Goal: Transaction & Acquisition: Purchase product/service

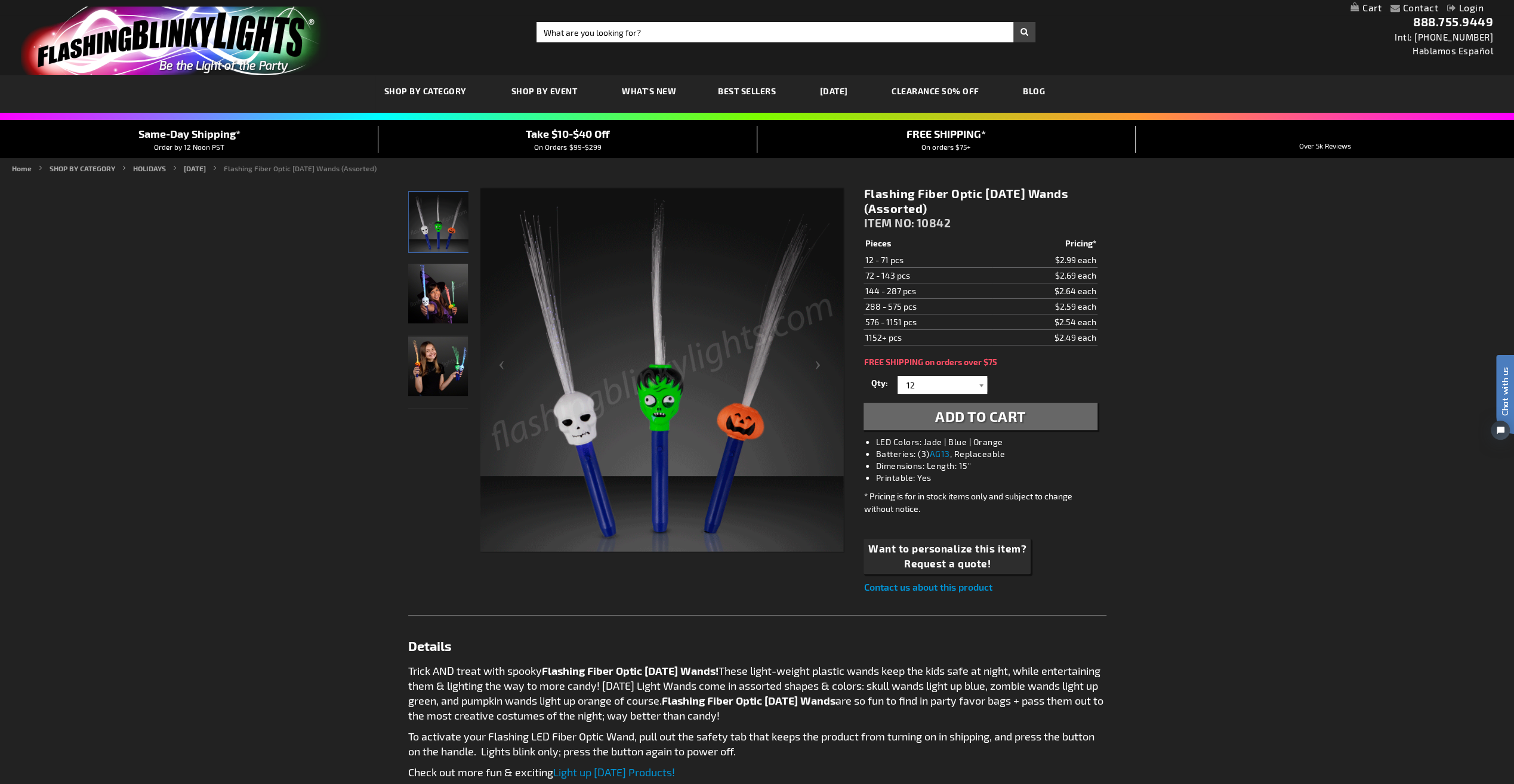
click at [981, 385] on div at bounding box center [981, 385] width 12 height 18
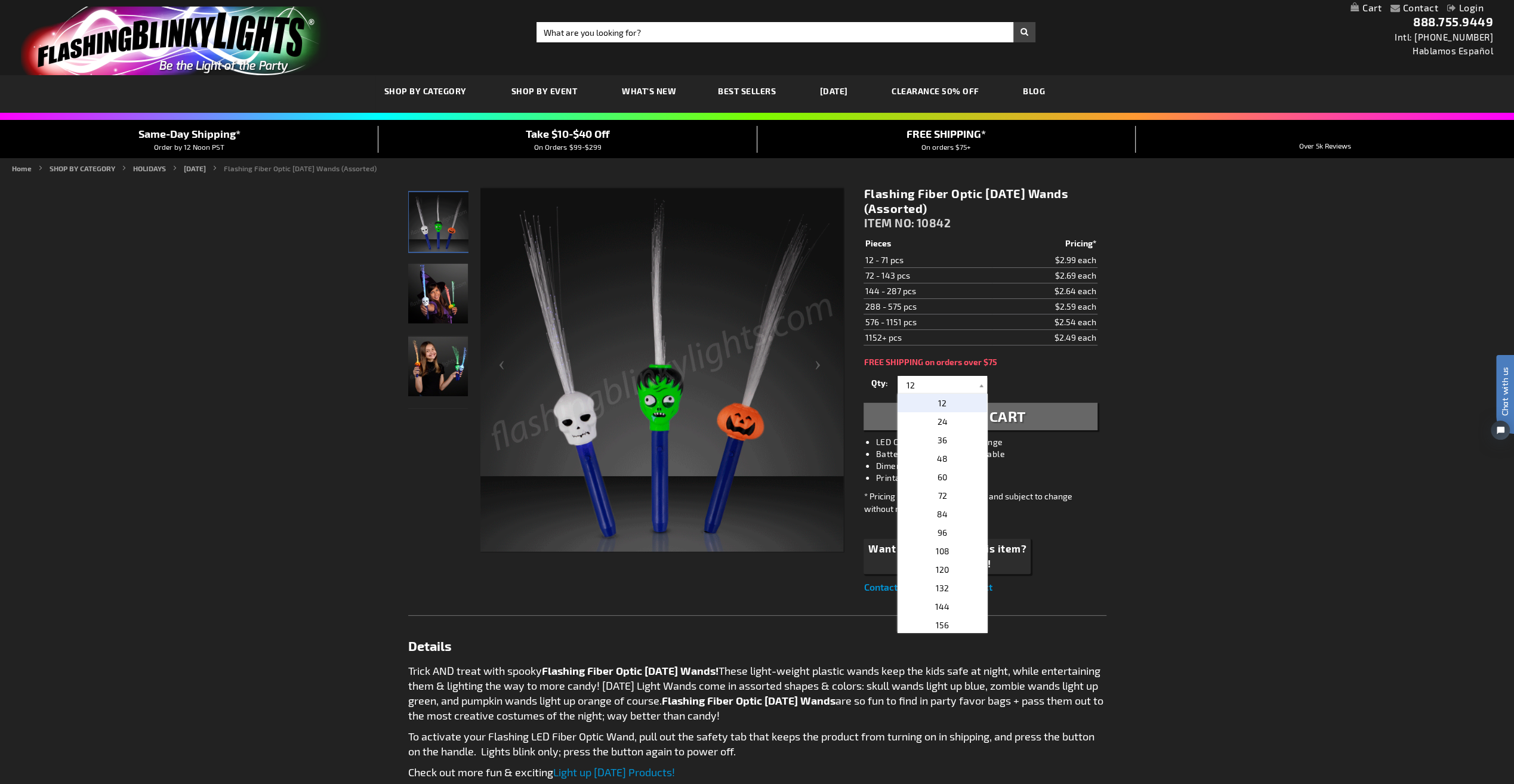
click at [1085, 368] on div "Flashing Fiber Optic Halloween Wands (Assorted) ITEM NO: 10842 $2.49 Pieces Pri…" at bounding box center [980, 391] width 251 height 426
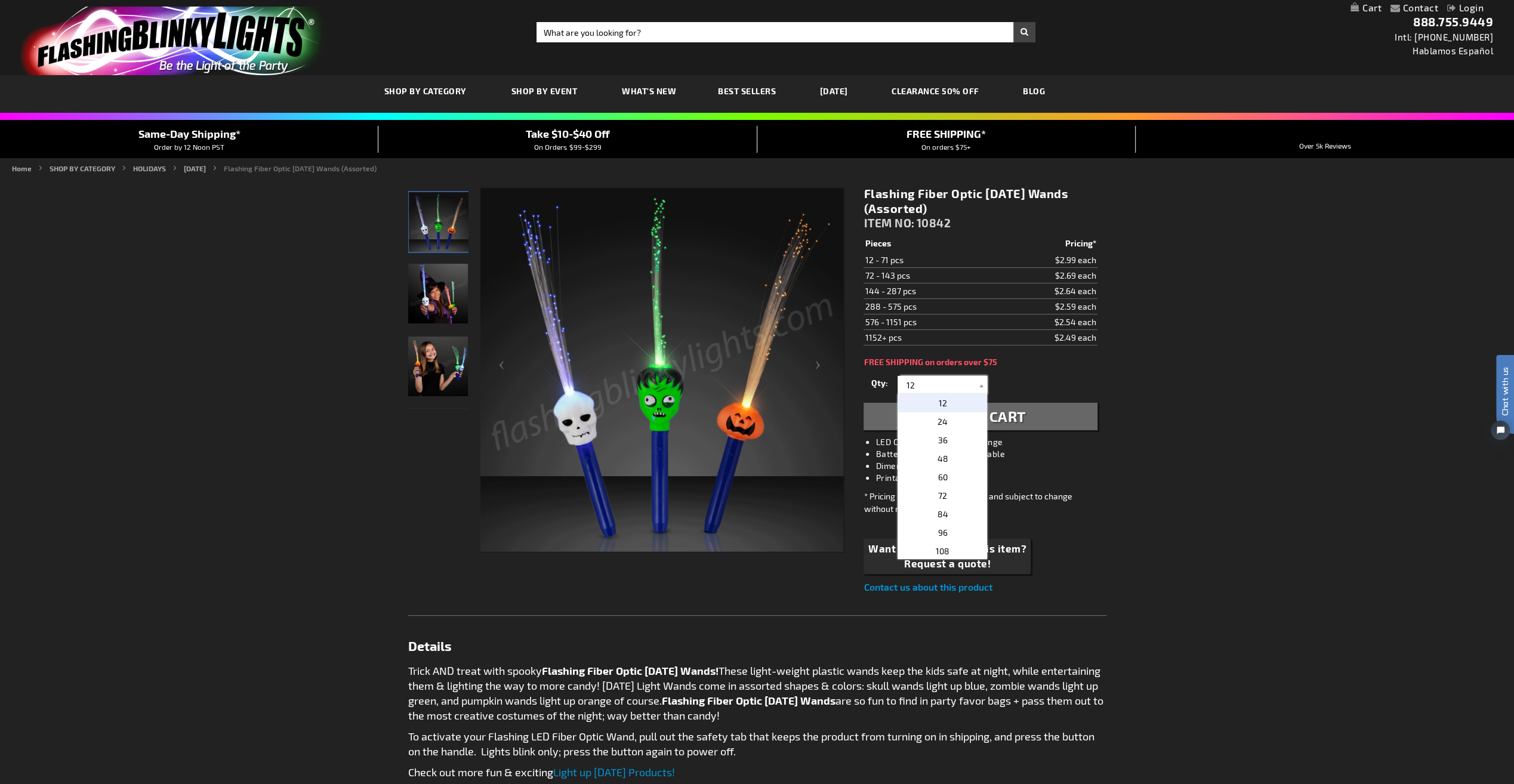
click at [936, 385] on input "12" at bounding box center [944, 385] width 86 height 18
type input "1"
type input "4"
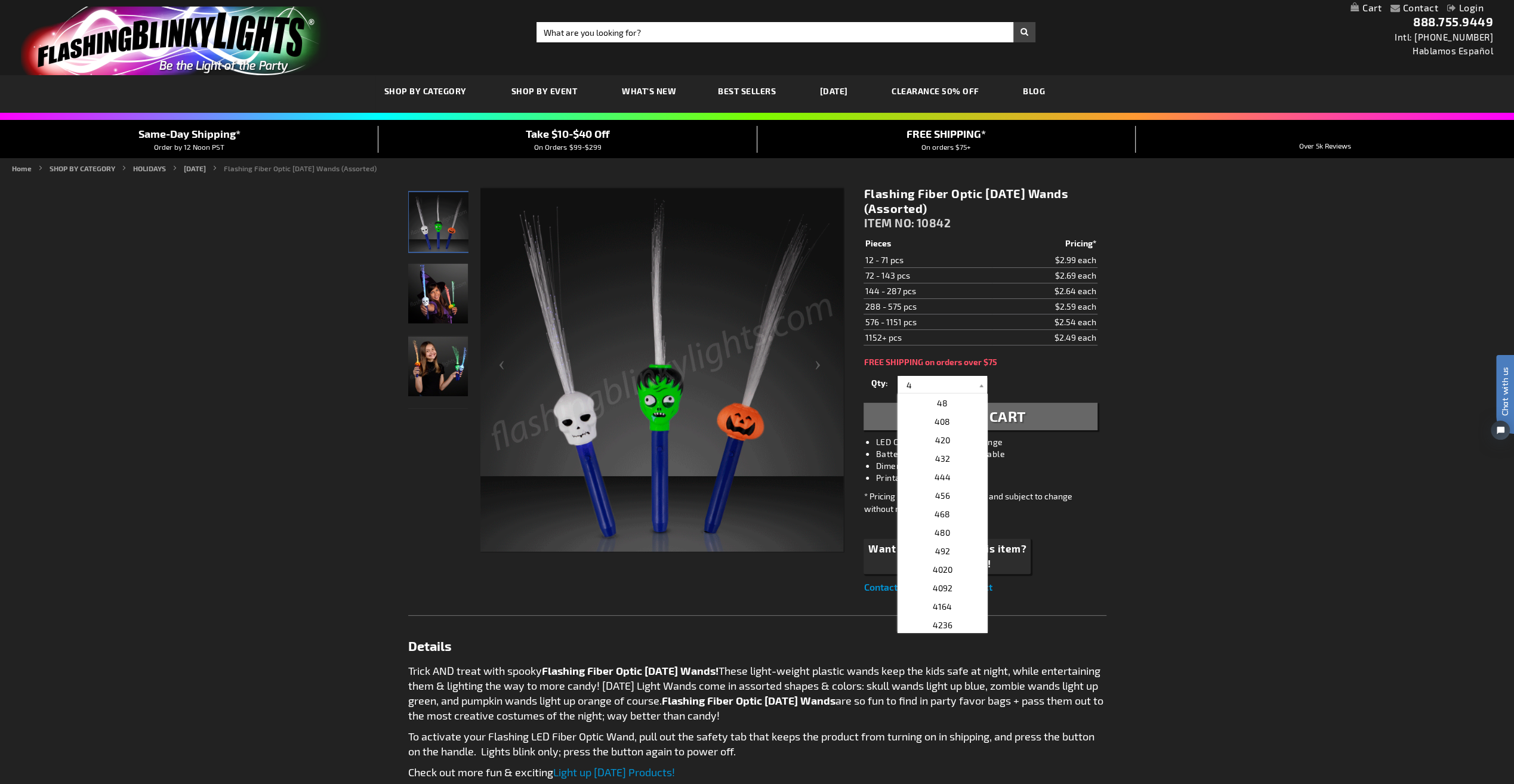
click at [1028, 382] on div "Qty 12 24 36 48 60 72 84 96 108 120 132 144 156 168 180 192 204 216 228 240" at bounding box center [980, 385] width 233 height 24
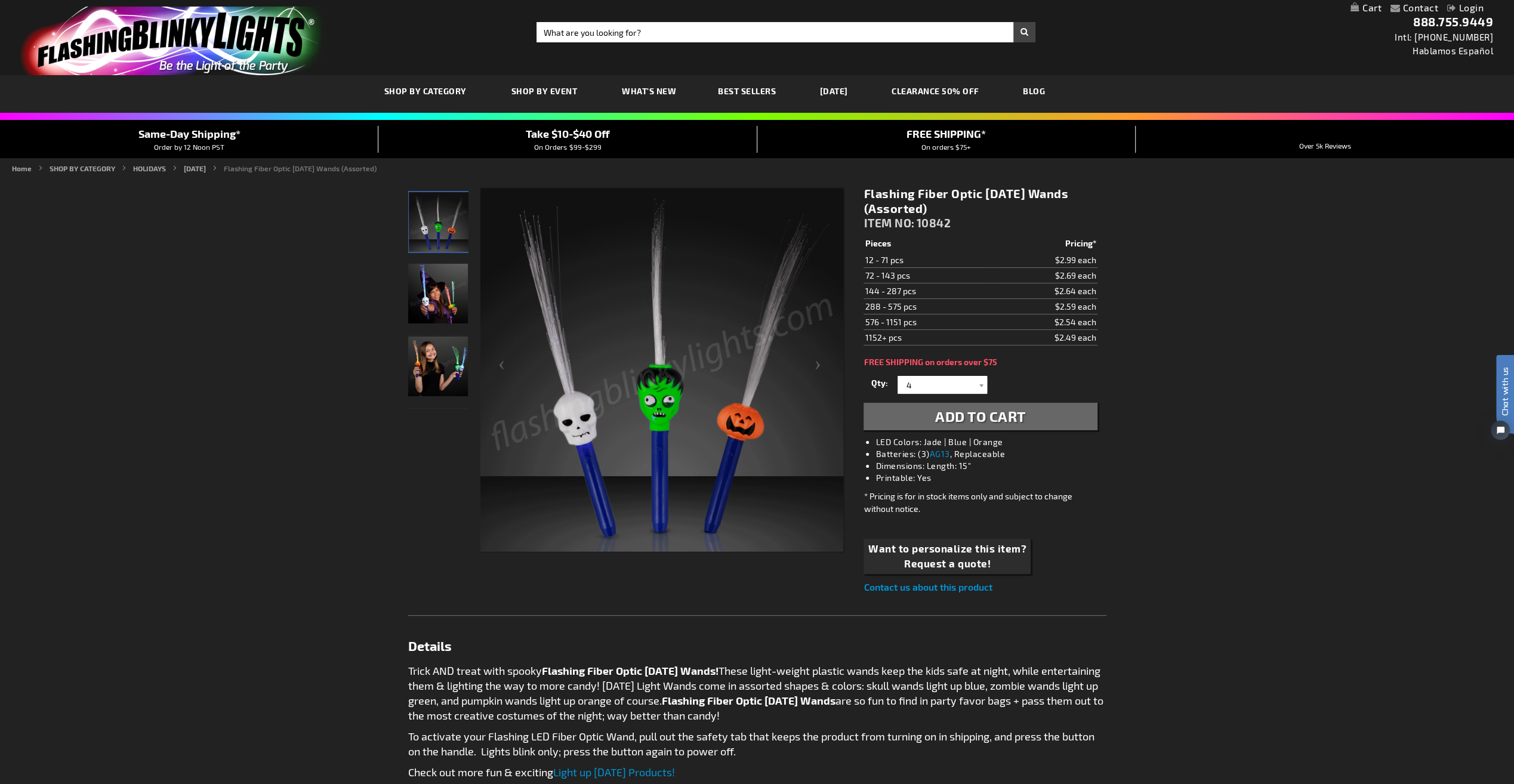
click at [965, 416] on span "Add to Cart" at bounding box center [980, 416] width 90 height 18
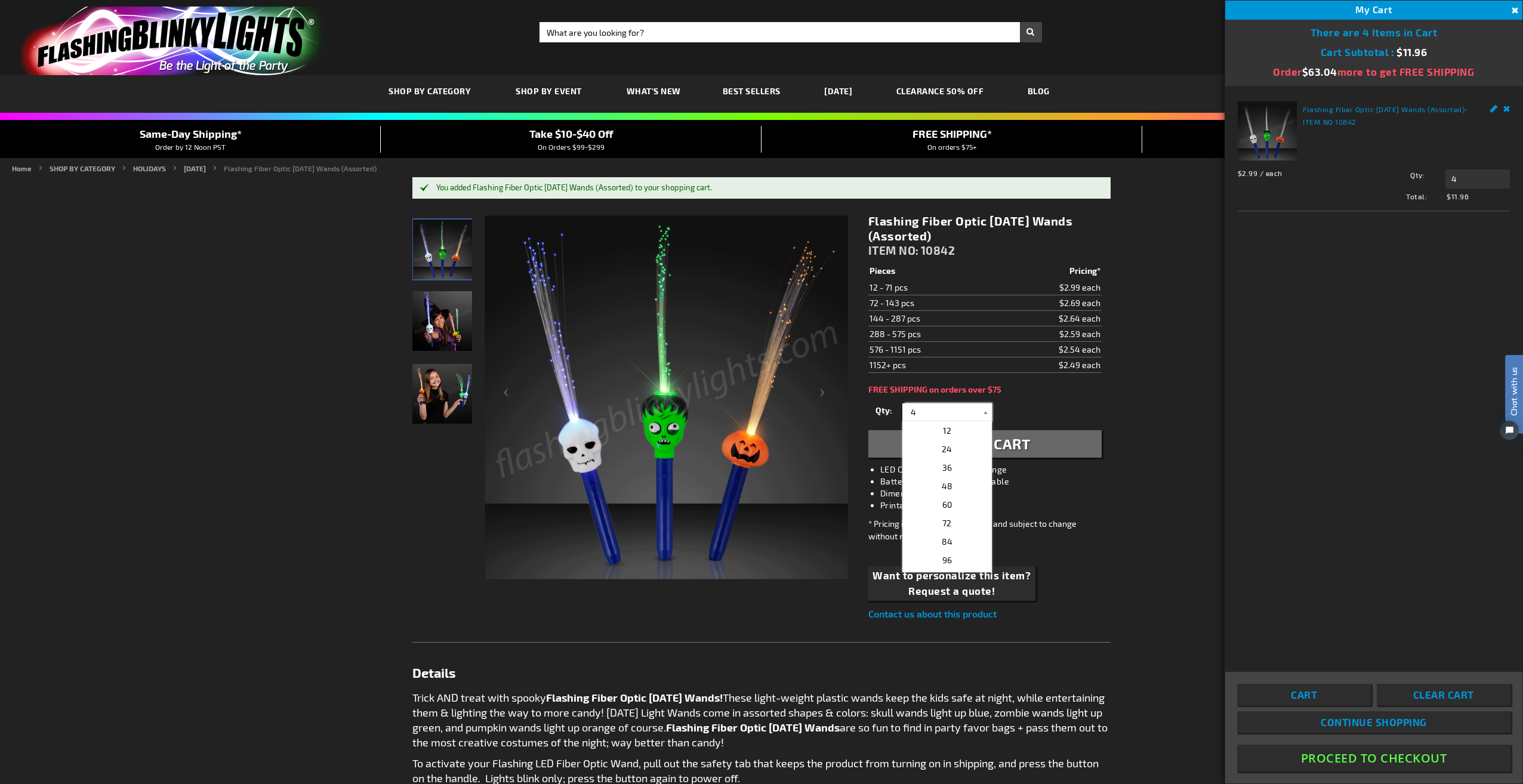
click at [922, 411] on input "4" at bounding box center [949, 412] width 86 height 18
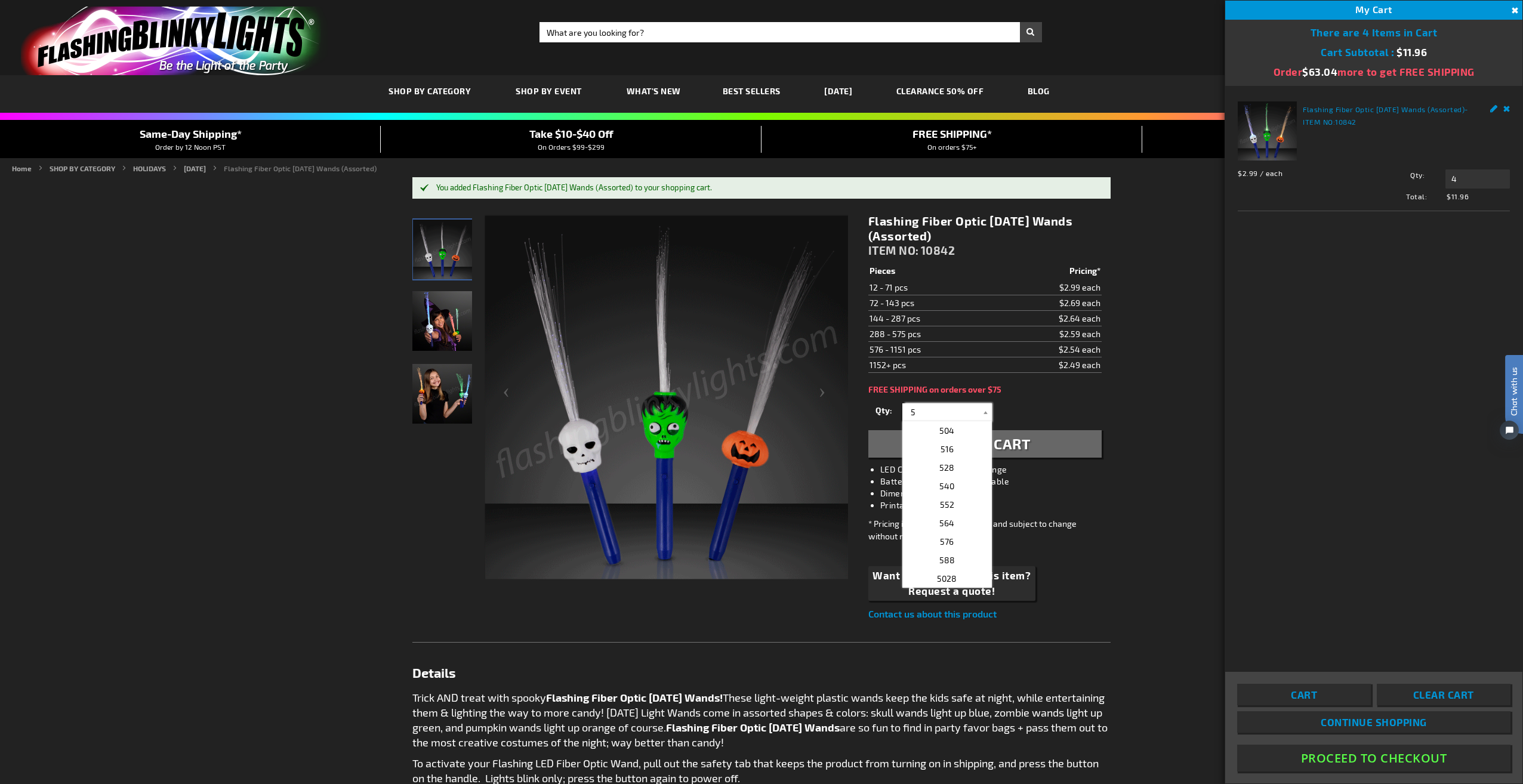
type input "5"
click at [1013, 412] on div "Qty 12 24 36 48 60 72 84 96 108 120 132 144 156 168 180 192 204 216 228 240" at bounding box center [985, 412] width 233 height 24
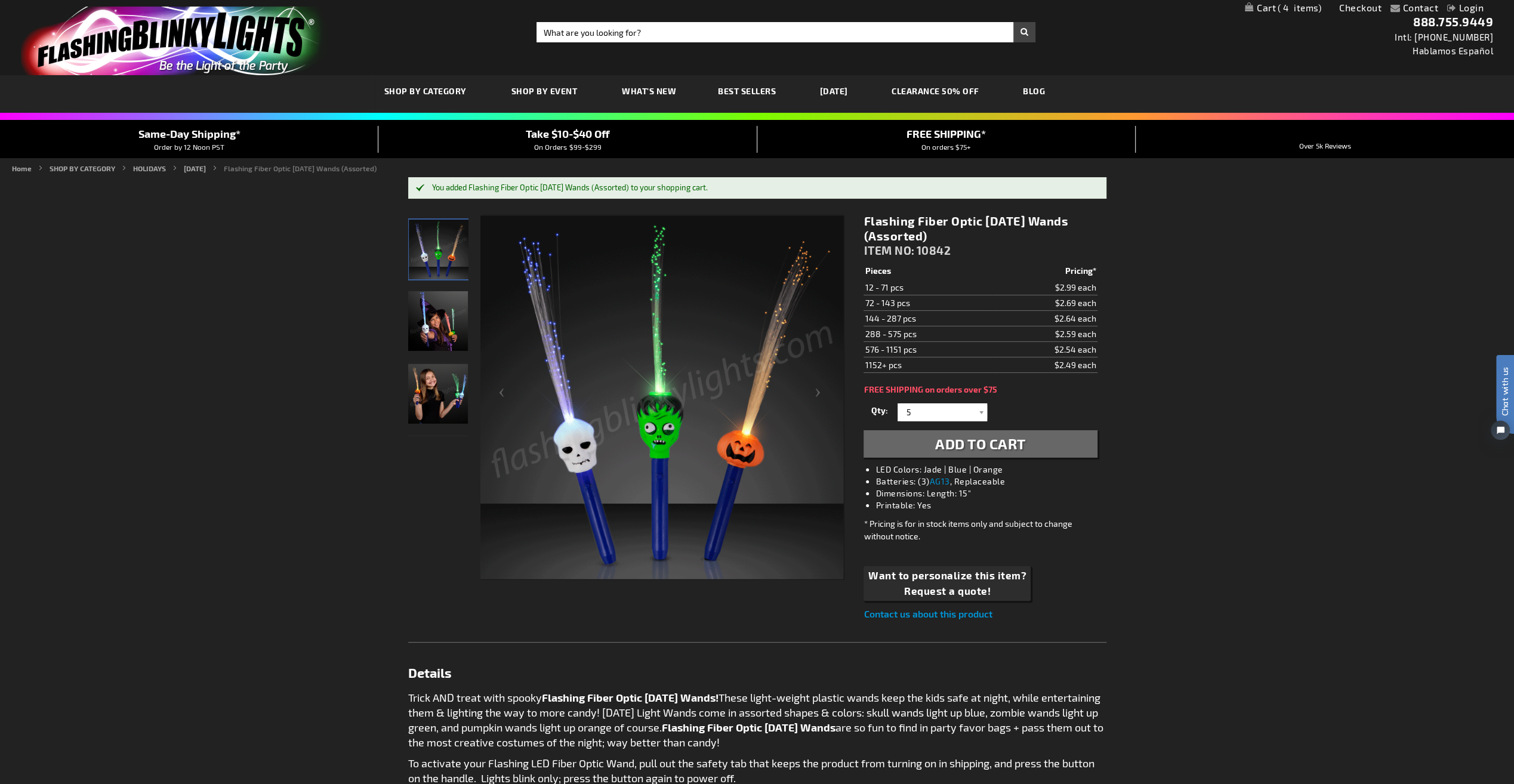
click at [943, 444] on span "Add to Cart" at bounding box center [980, 444] width 90 height 18
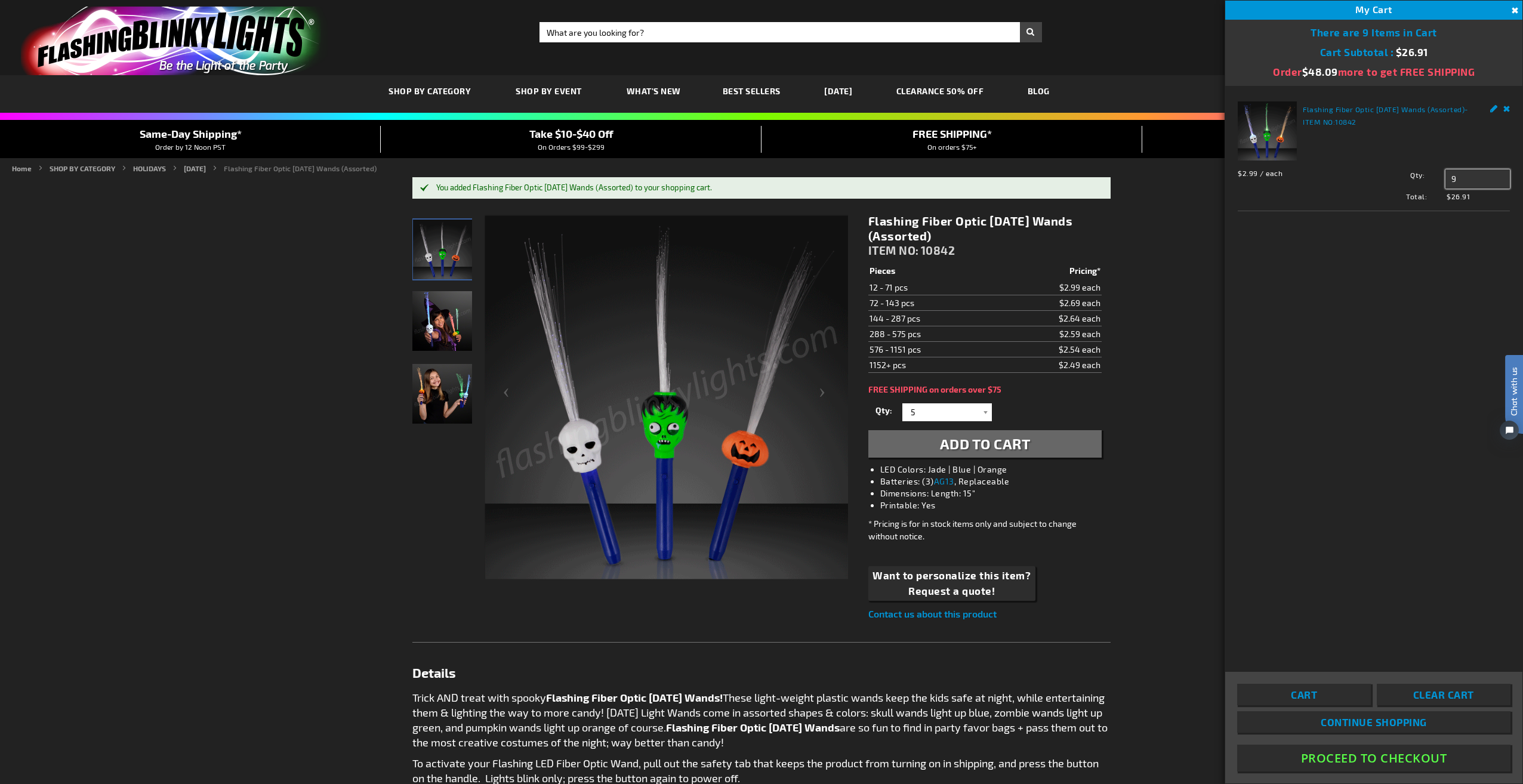
click at [1461, 177] on input "9" at bounding box center [1478, 179] width 65 height 19
type input "5"
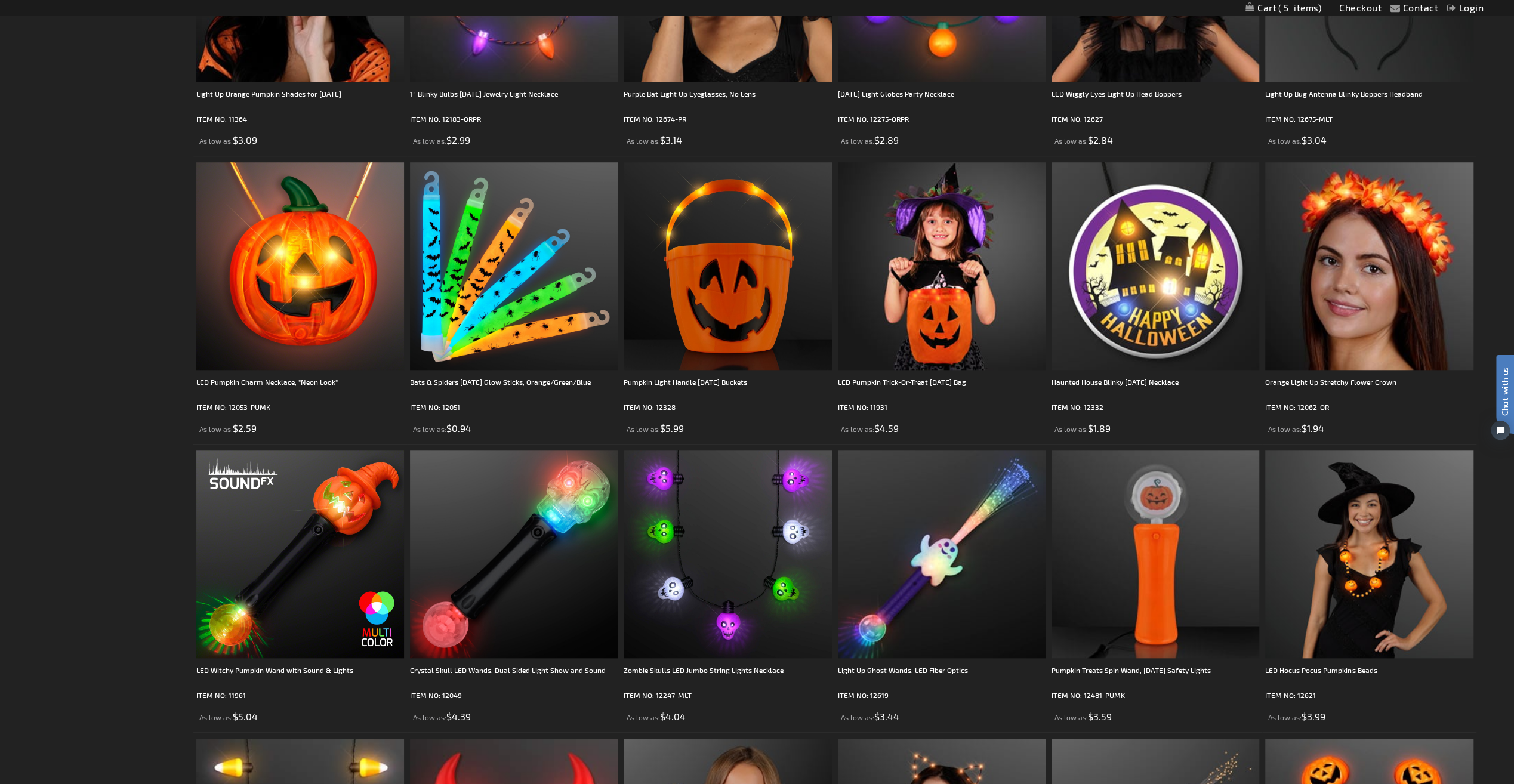
scroll to position [846, 0]
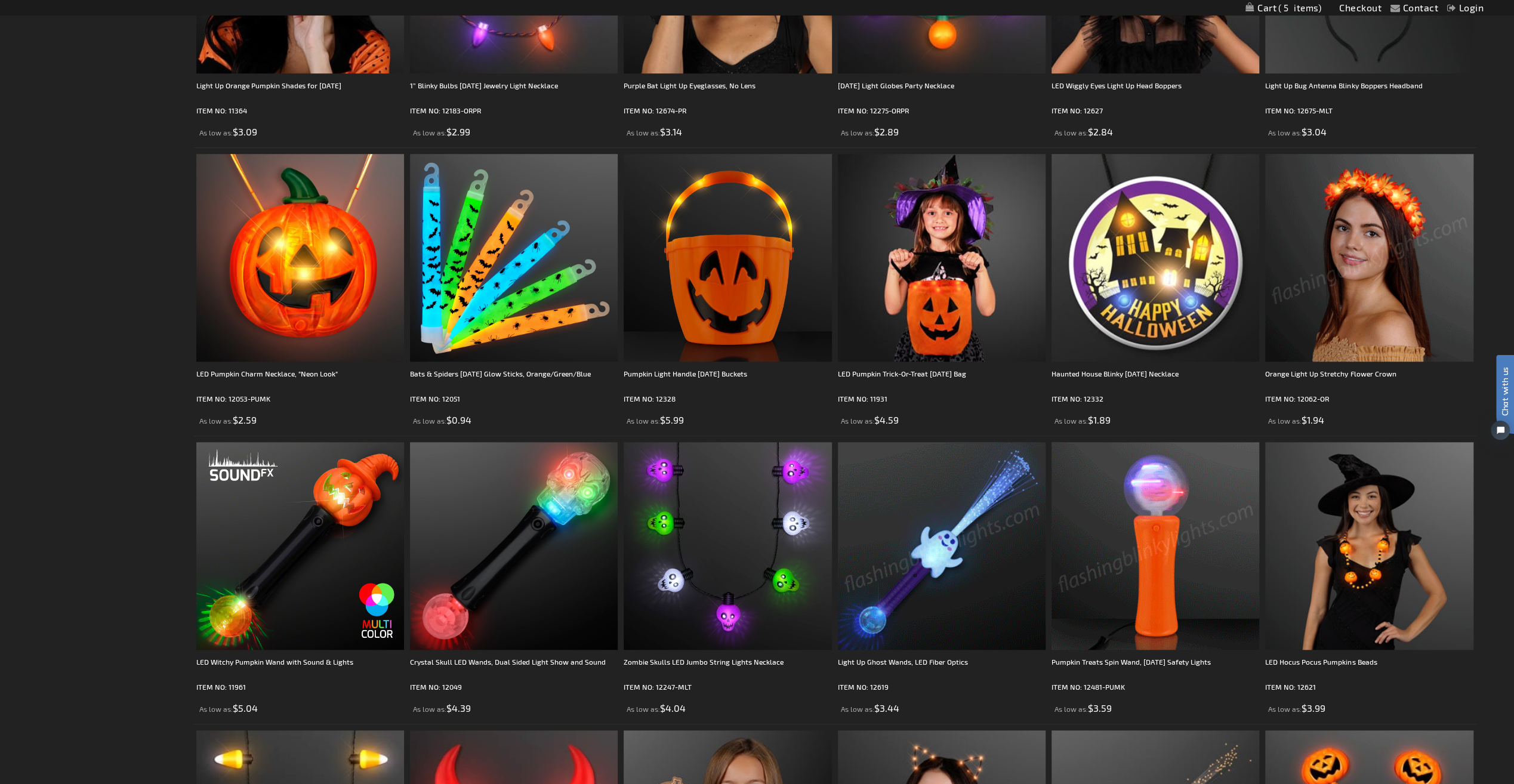
click at [900, 596] on img at bounding box center [942, 546] width 208 height 208
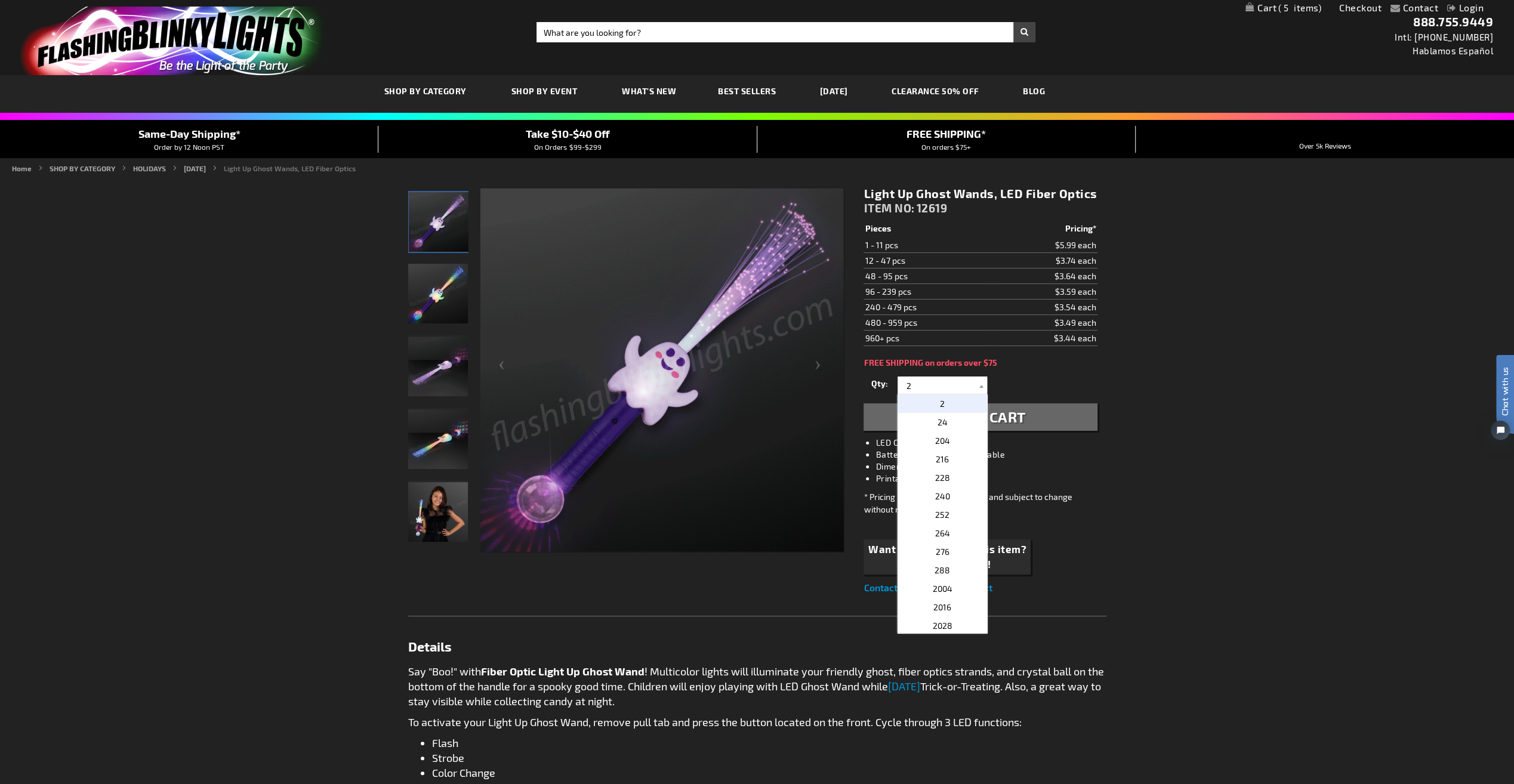
type input "2"
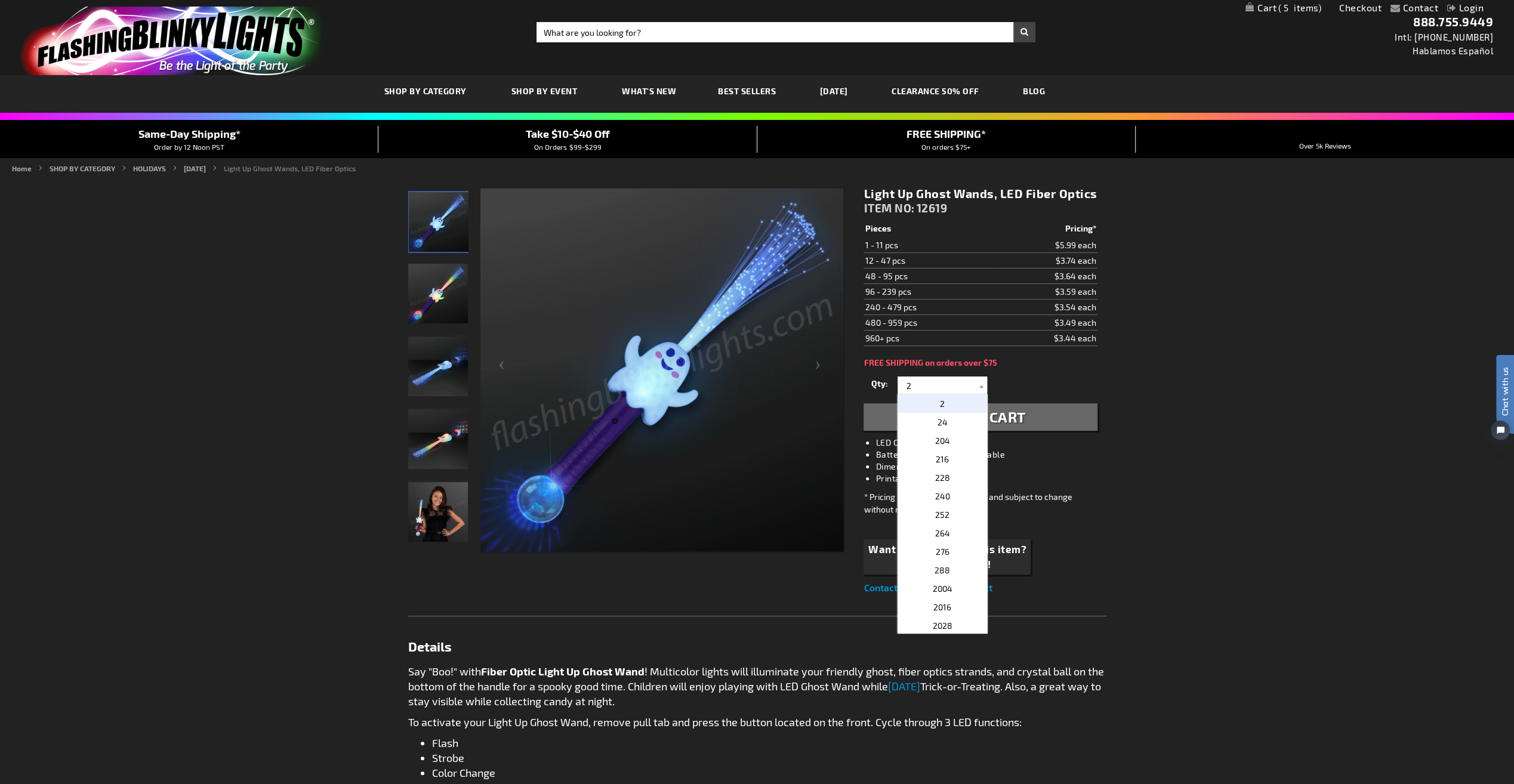
click at [1026, 413] on span "Add to Cart" at bounding box center [980, 417] width 90 height 18
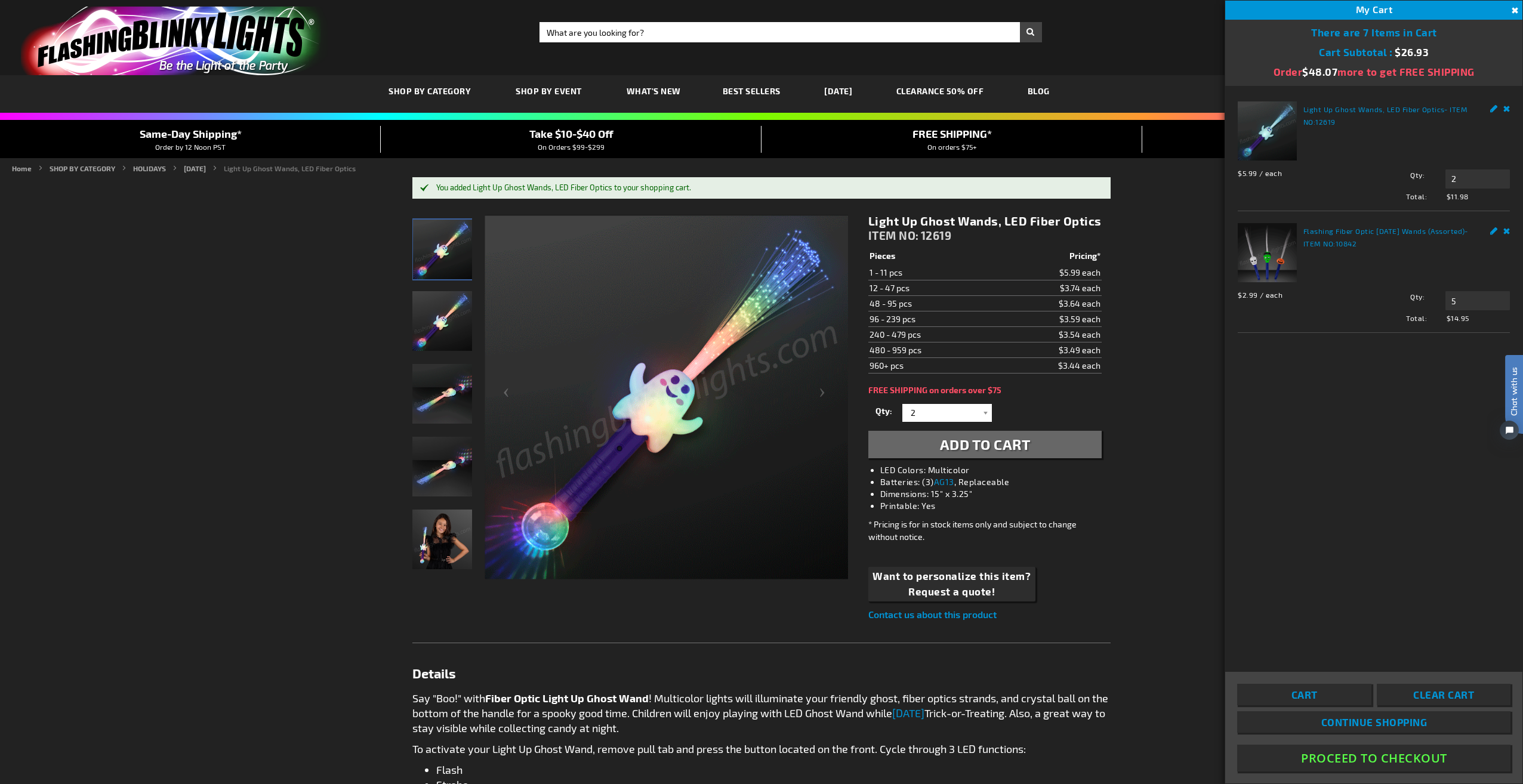
click at [1356, 725] on span "Continue Shopping" at bounding box center [1373, 722] width 106 height 12
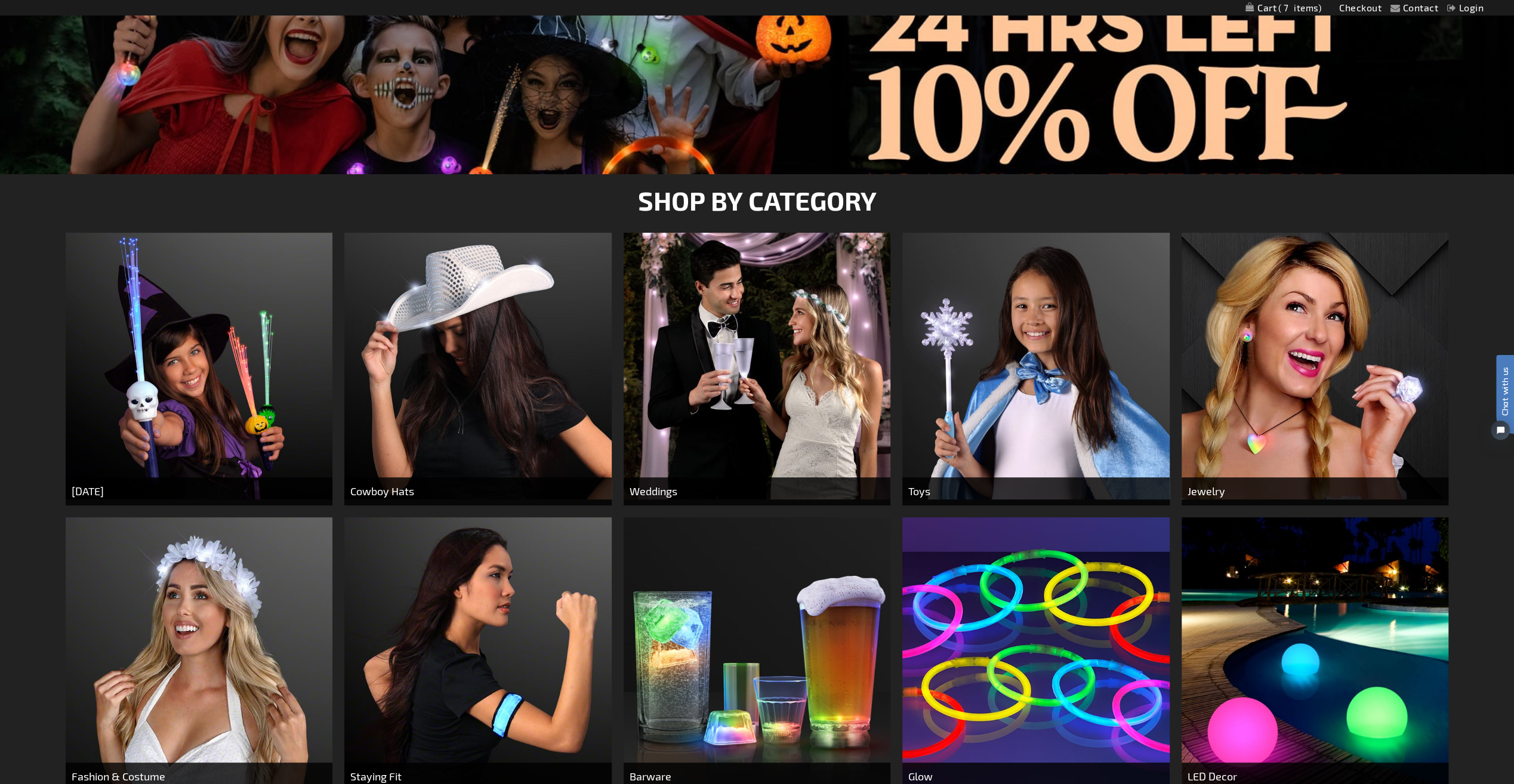
scroll to position [279, 0]
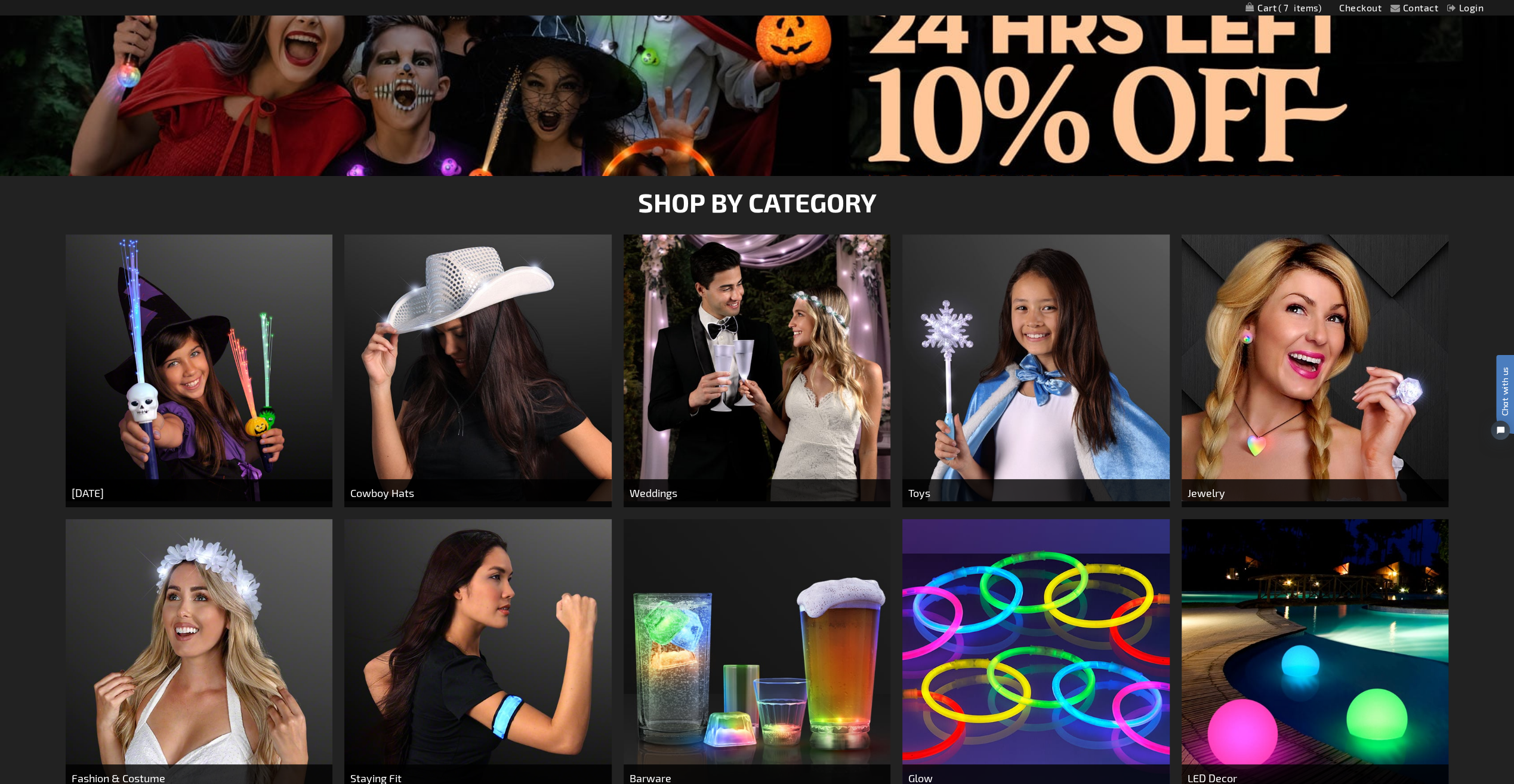
click at [246, 341] on img at bounding box center [198, 368] width 267 height 267
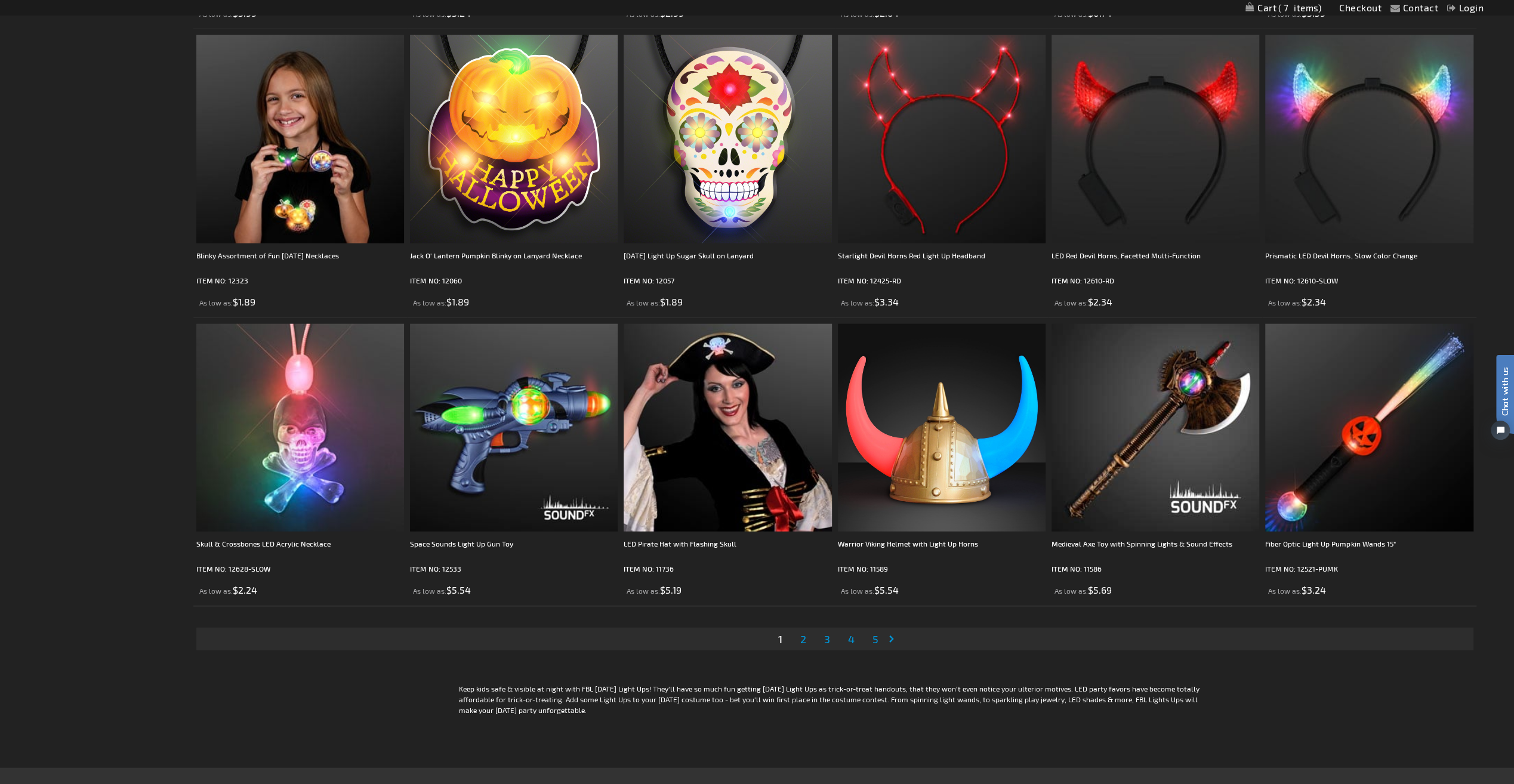
scroll to position [2709, 0]
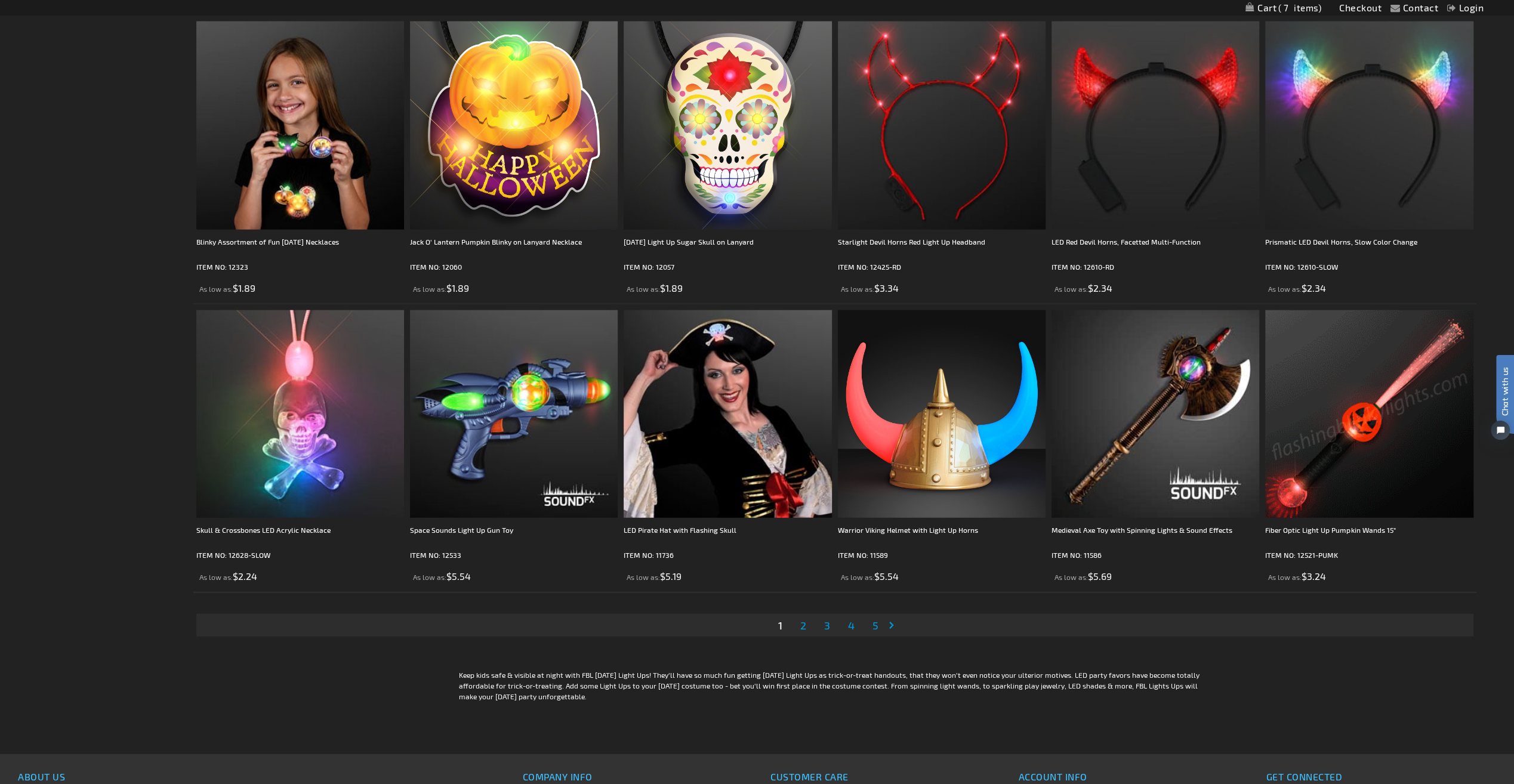
click at [1347, 449] on img at bounding box center [1369, 414] width 208 height 208
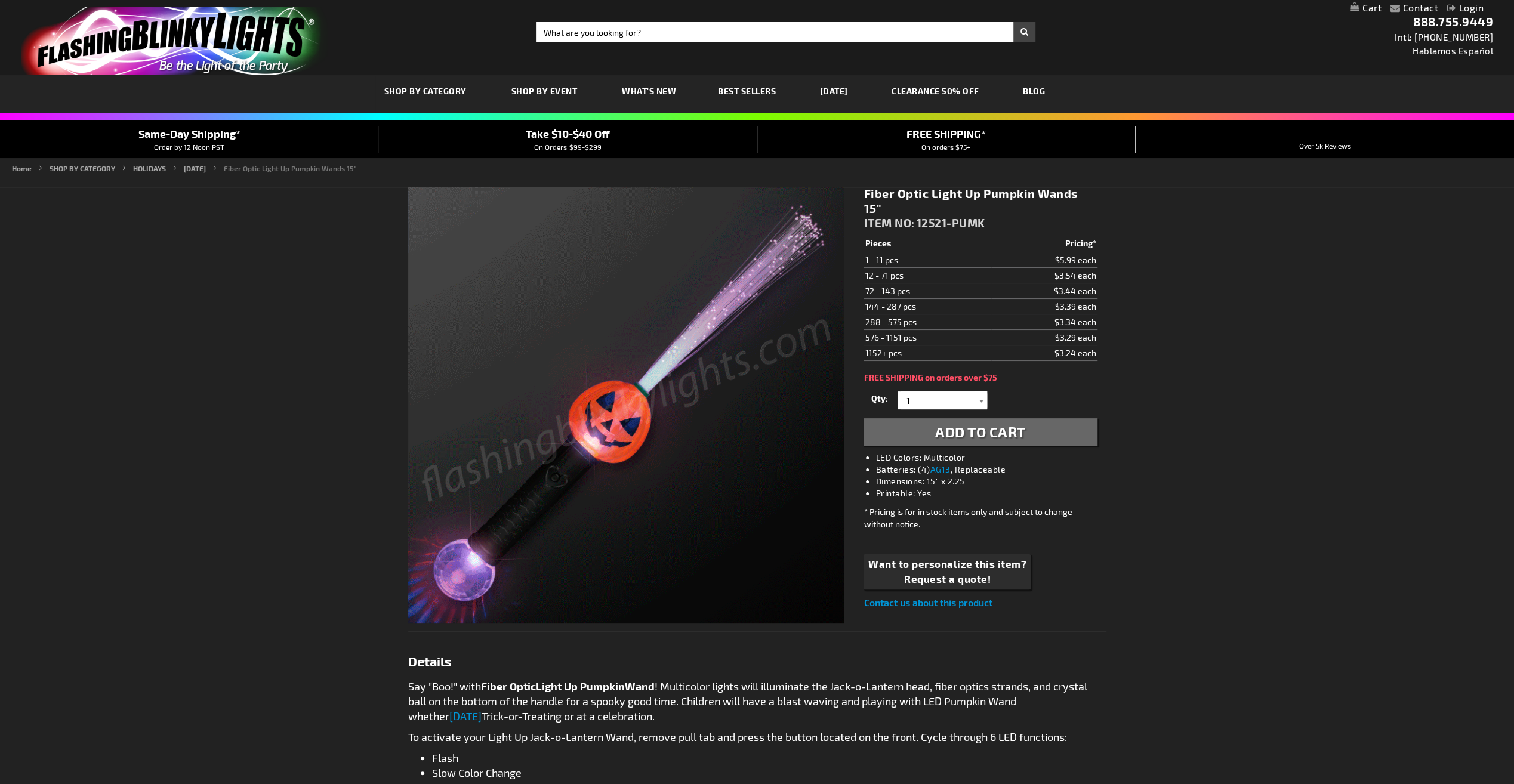
click at [980, 391] on div at bounding box center [981, 400] width 12 height 18
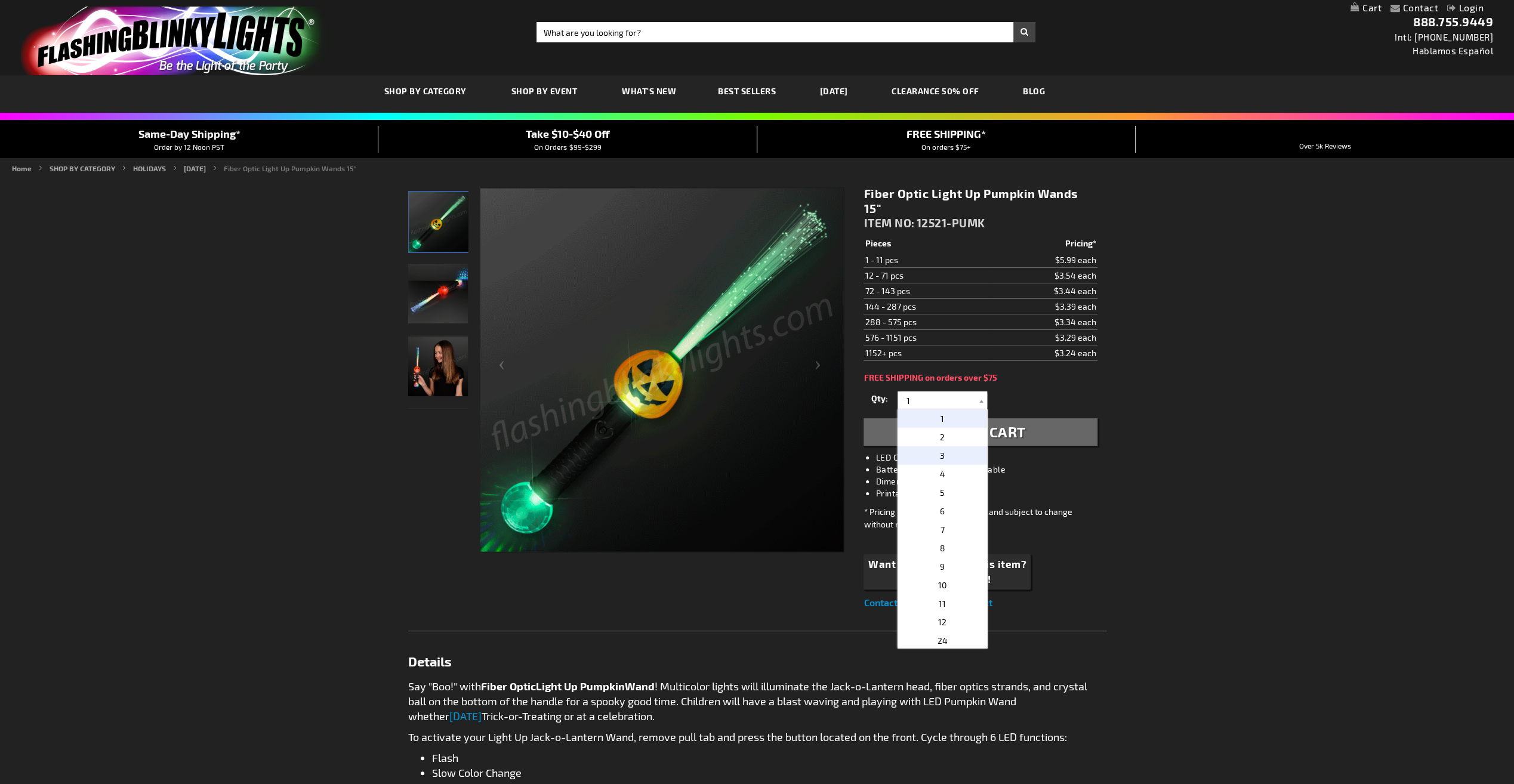
click at [940, 451] on span "3" at bounding box center [942, 455] width 5 height 10
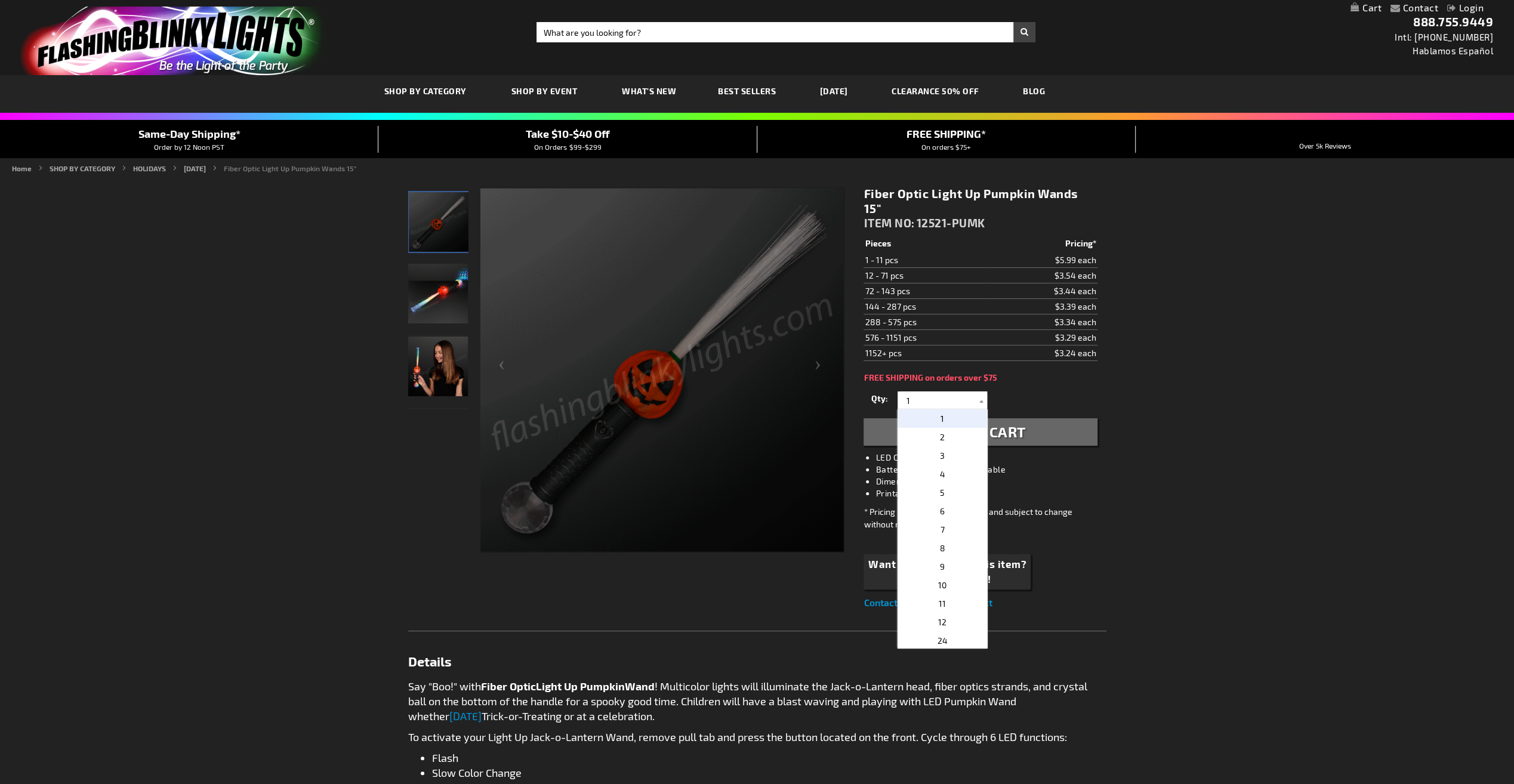
type input "3"
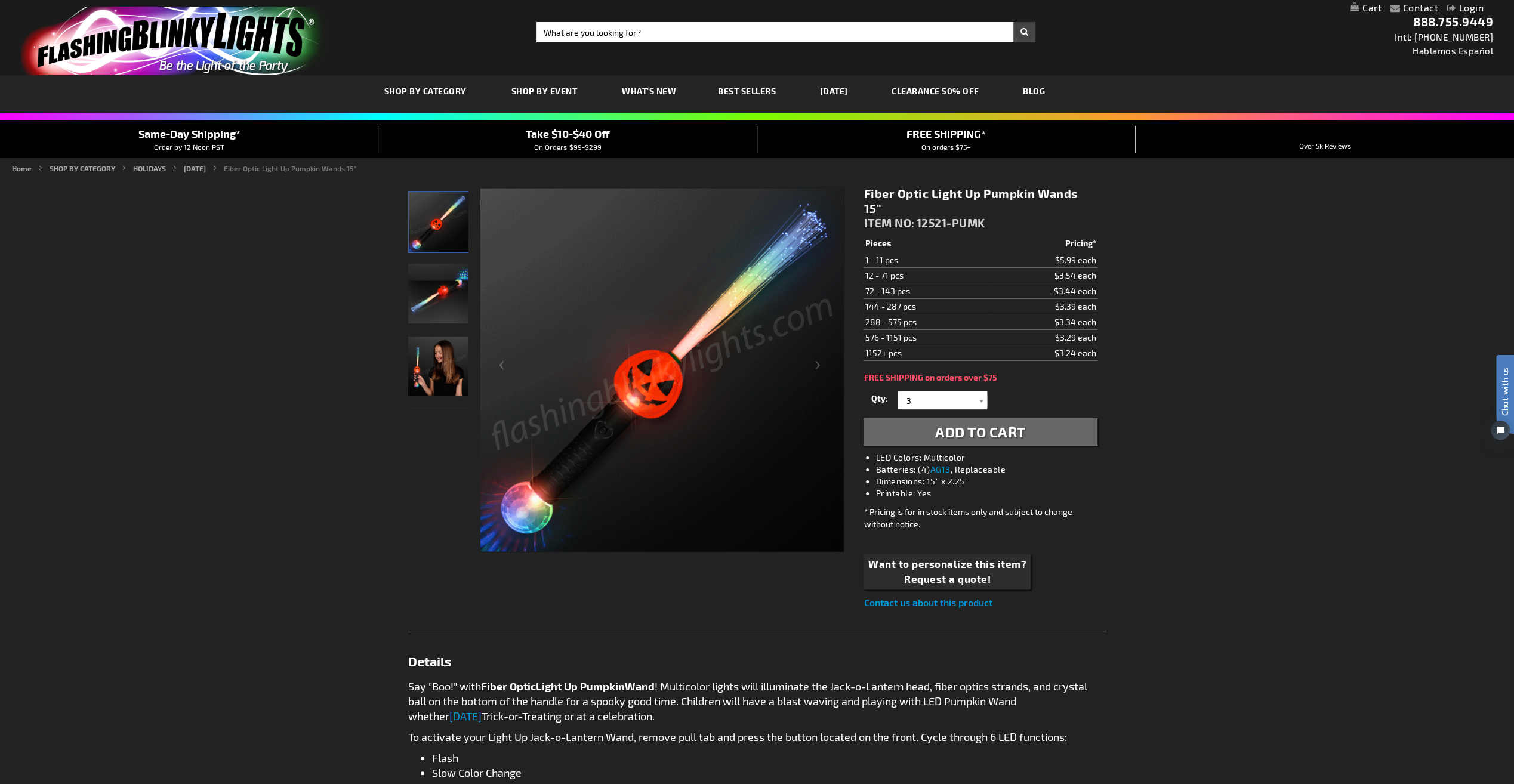
click at [965, 423] on span "Add to Cart" at bounding box center [980, 432] width 90 height 18
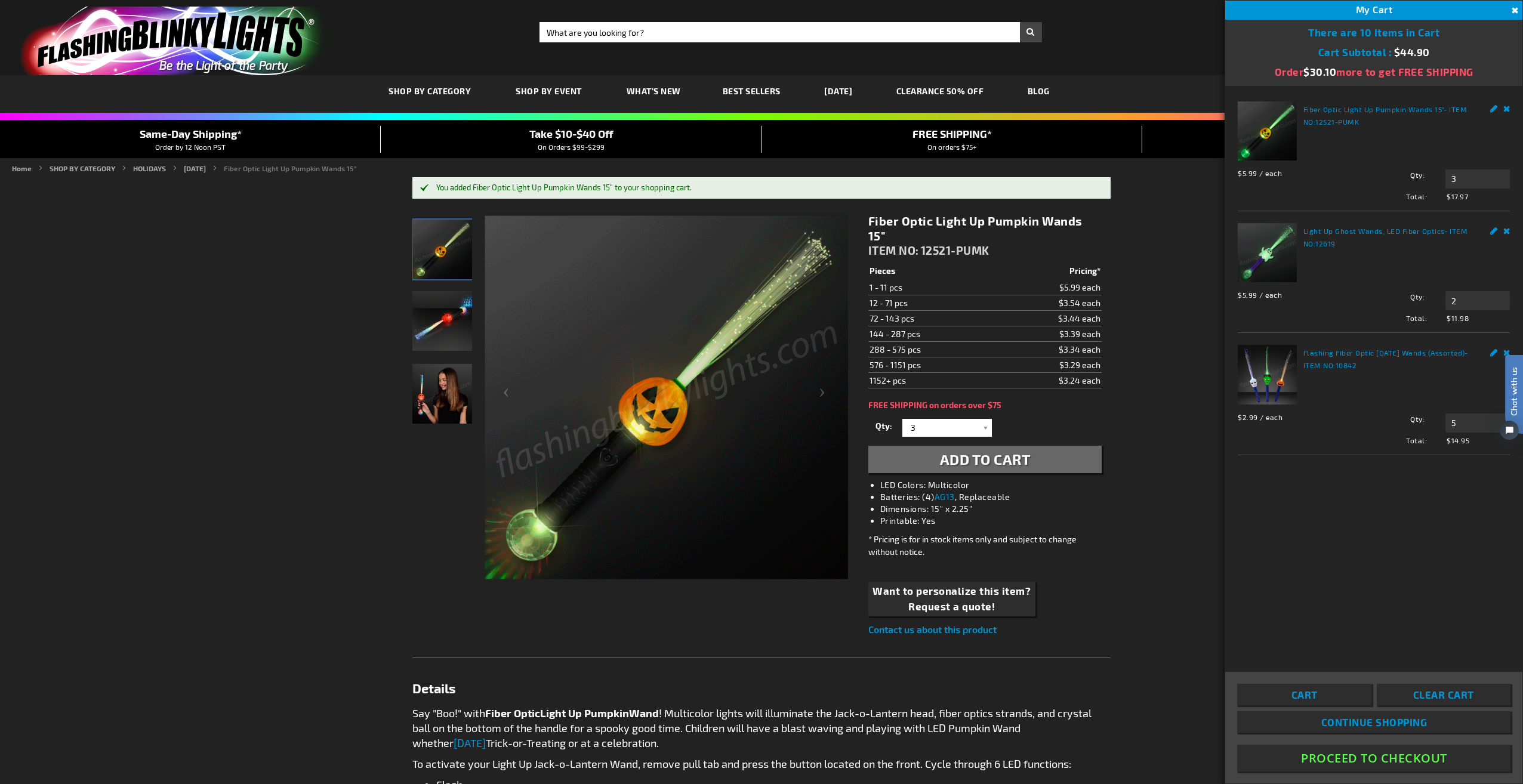
click at [1327, 727] on span "Continue Shopping" at bounding box center [1373, 722] width 106 height 12
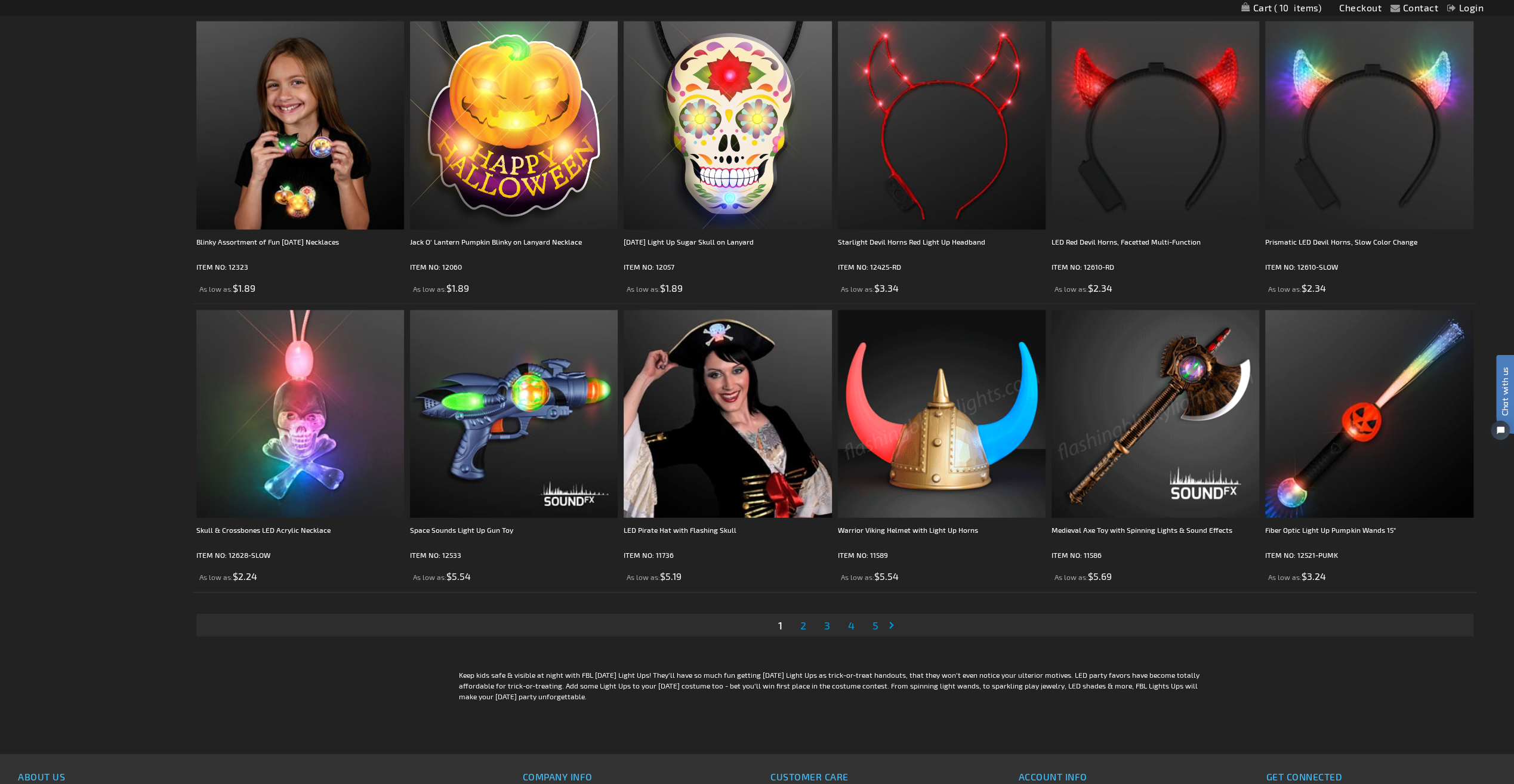
click at [802, 625] on span "2" at bounding box center [803, 625] width 6 height 13
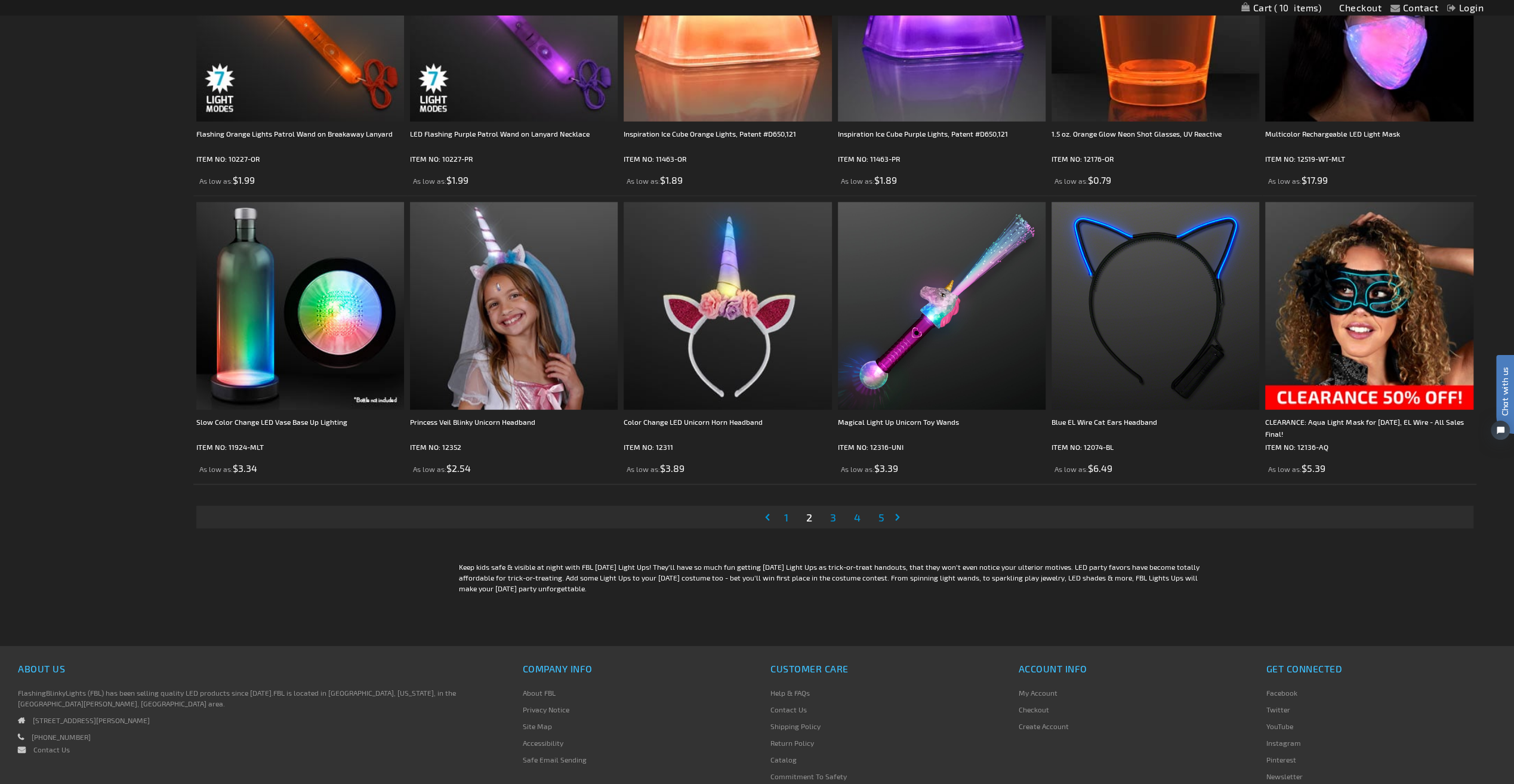
scroll to position [2818, 0]
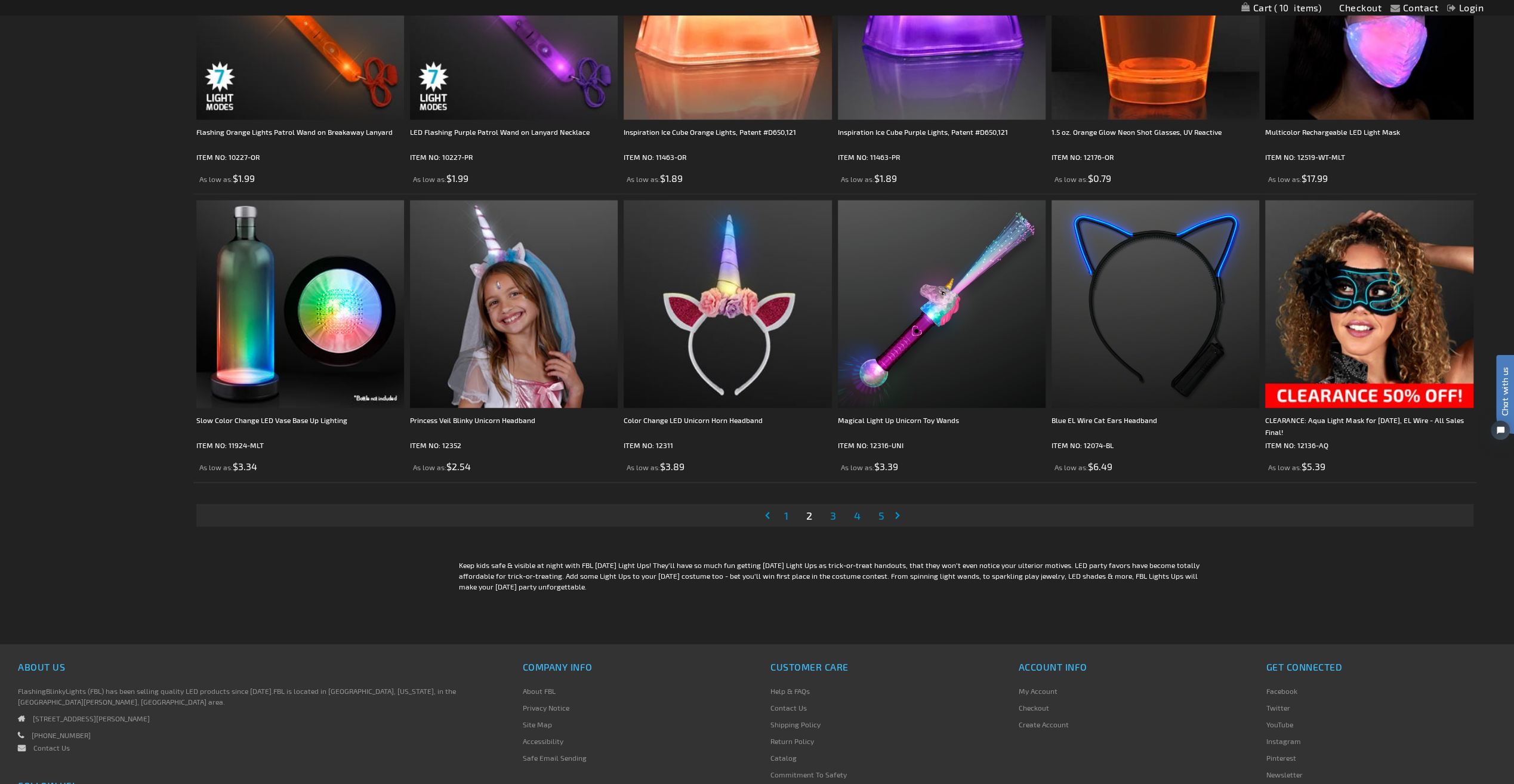
click at [833, 514] on span "3" at bounding box center [833, 515] width 6 height 13
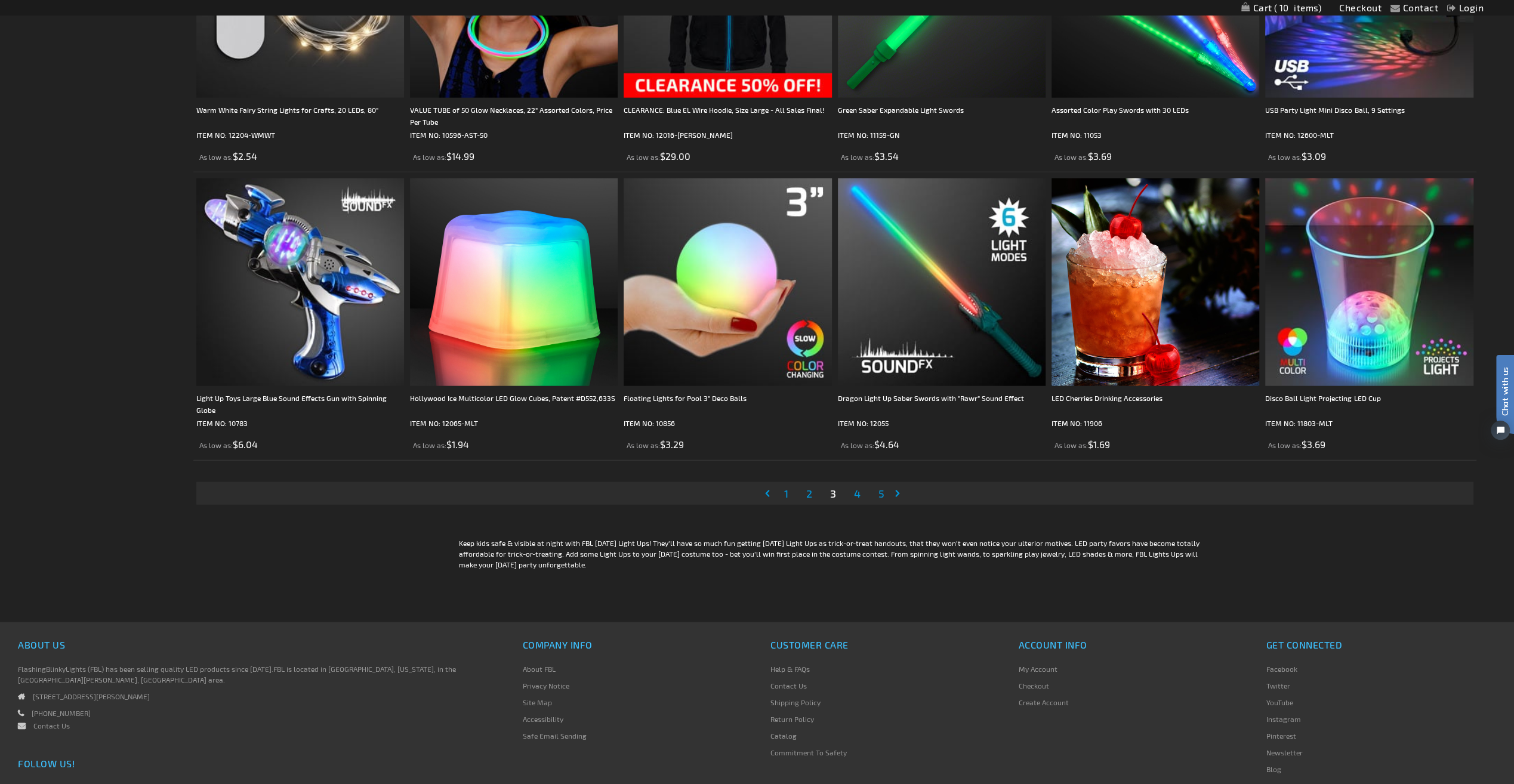
scroll to position [2884, 0]
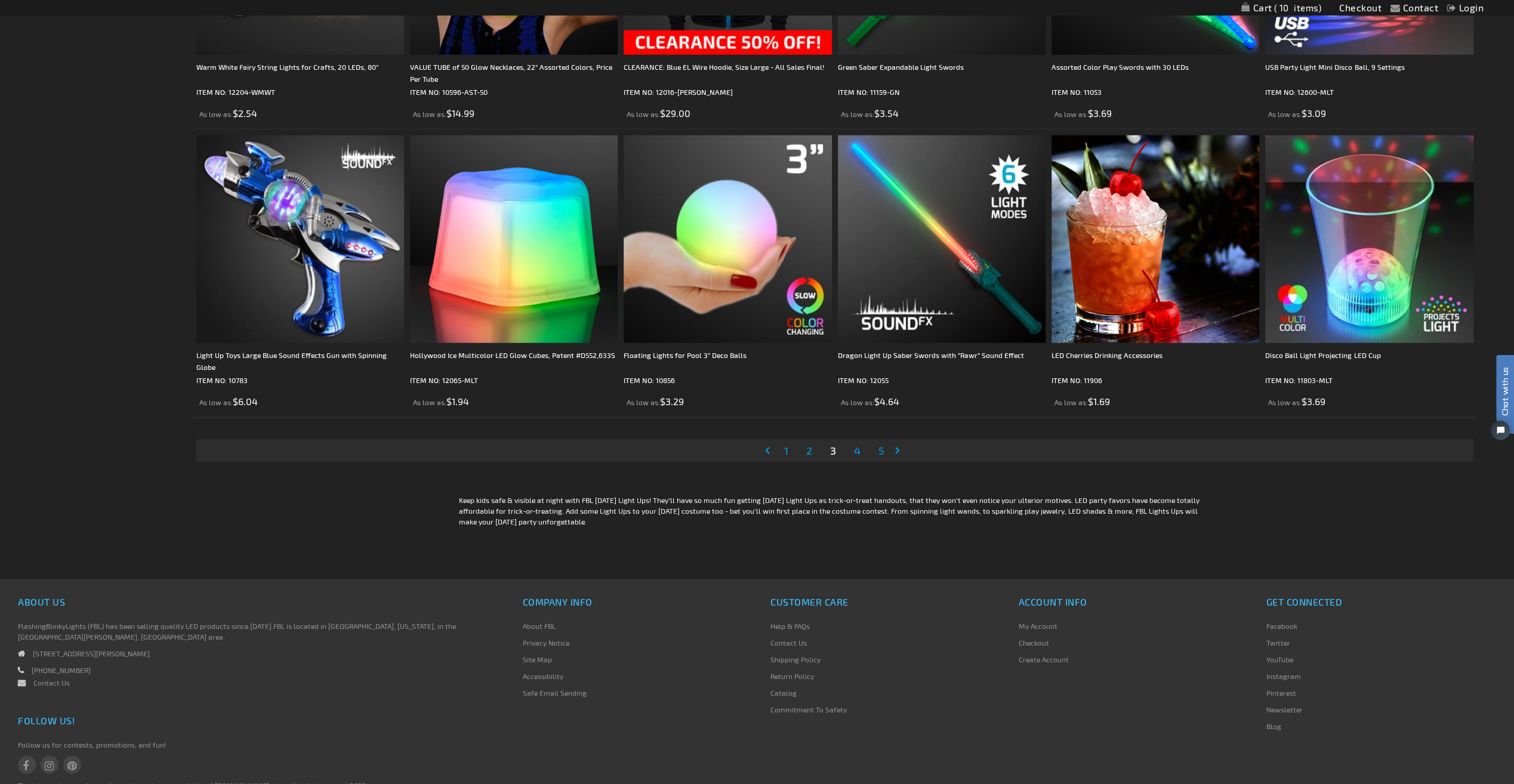
click at [856, 447] on span "4" at bounding box center [858, 450] width 7 height 13
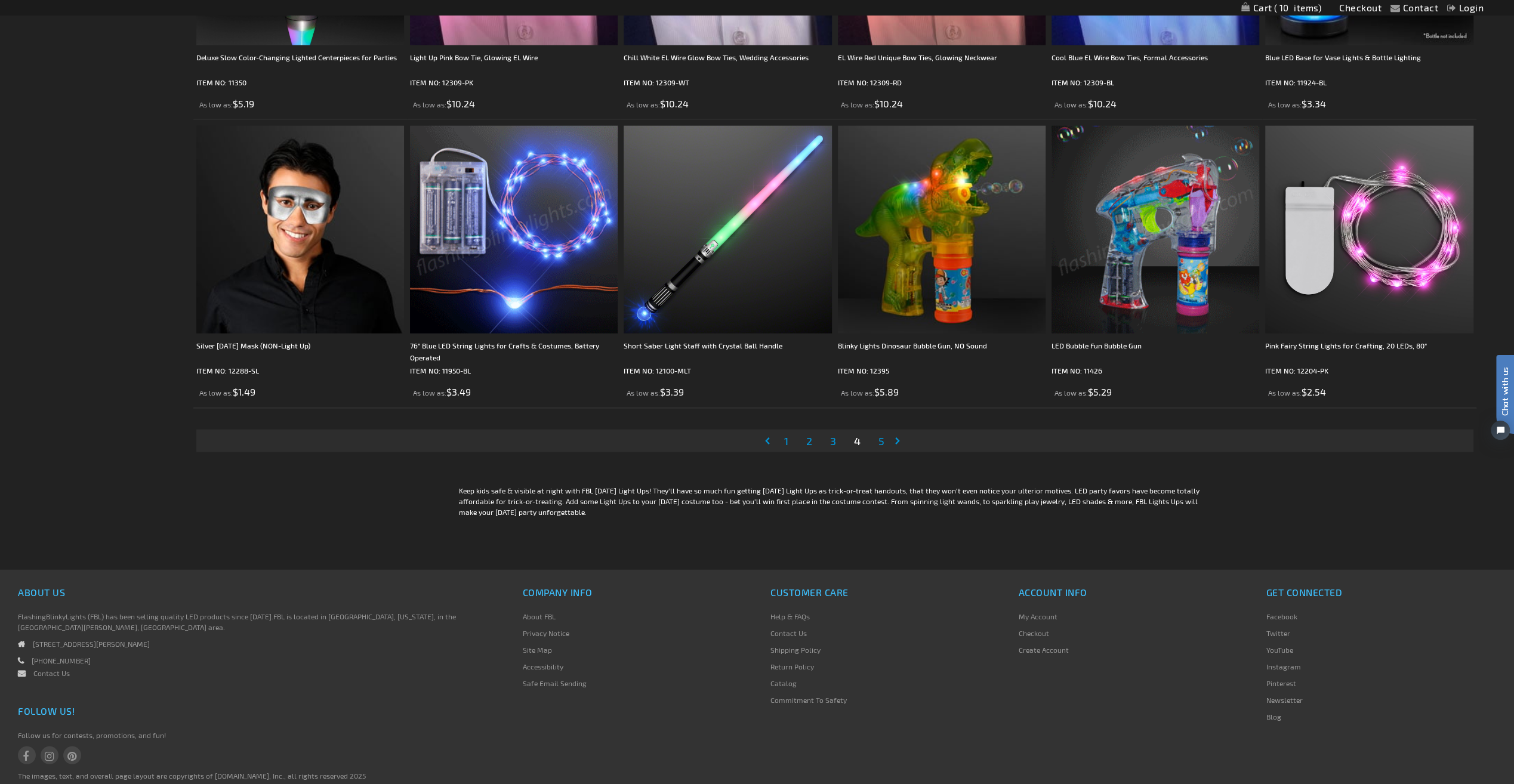
scroll to position [2946, 0]
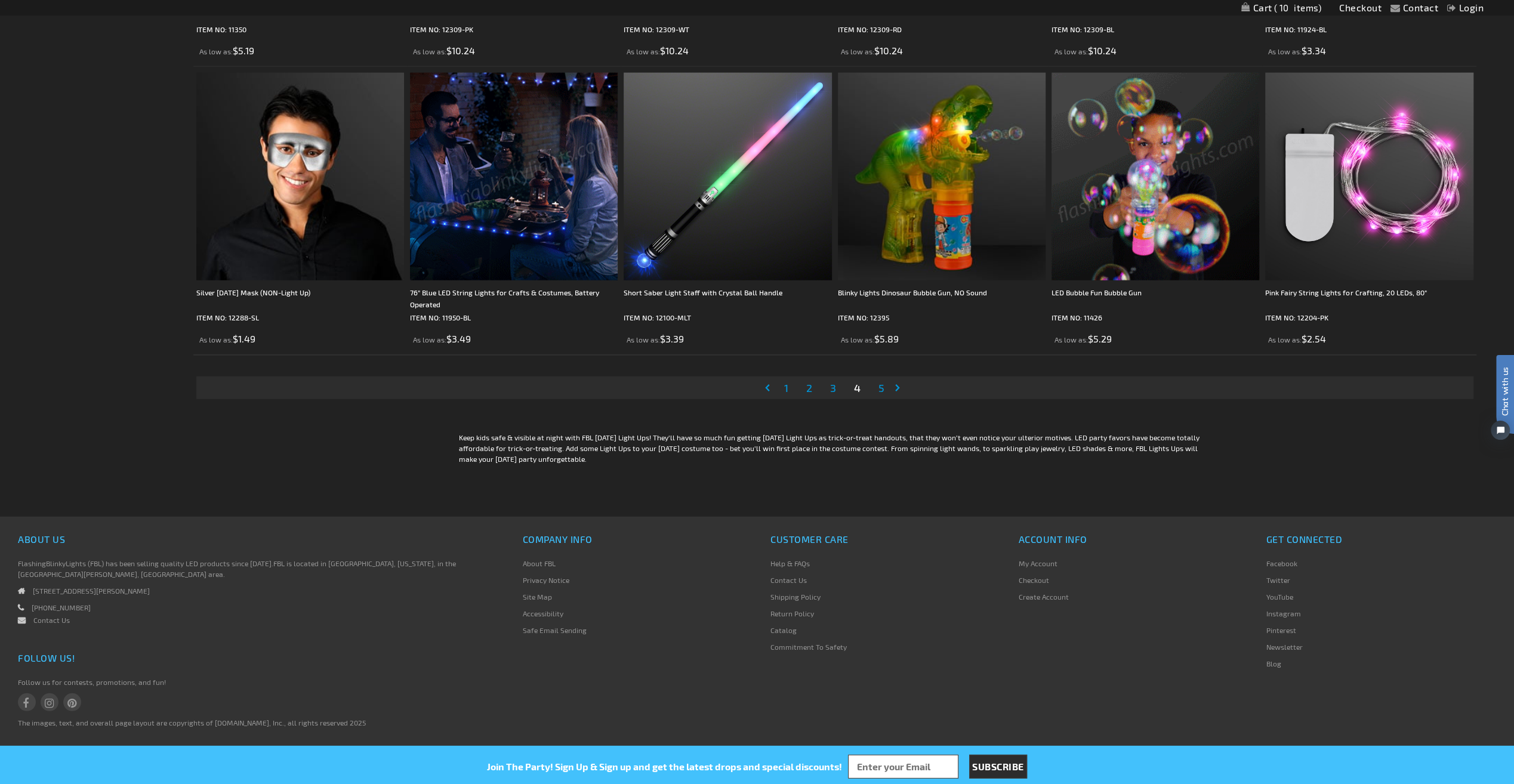
click at [785, 387] on span "1" at bounding box center [786, 387] width 4 height 13
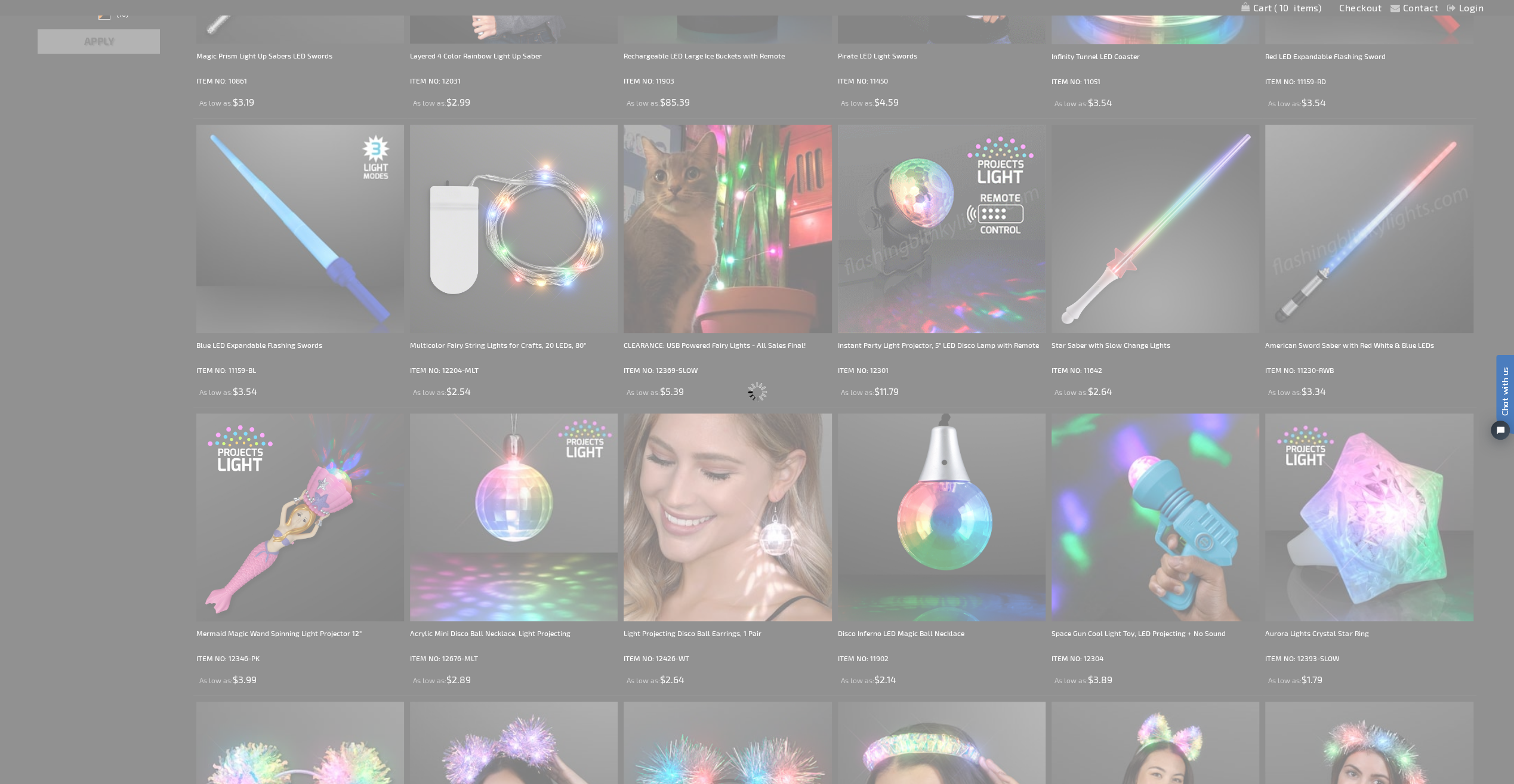
scroll to position [0, 0]
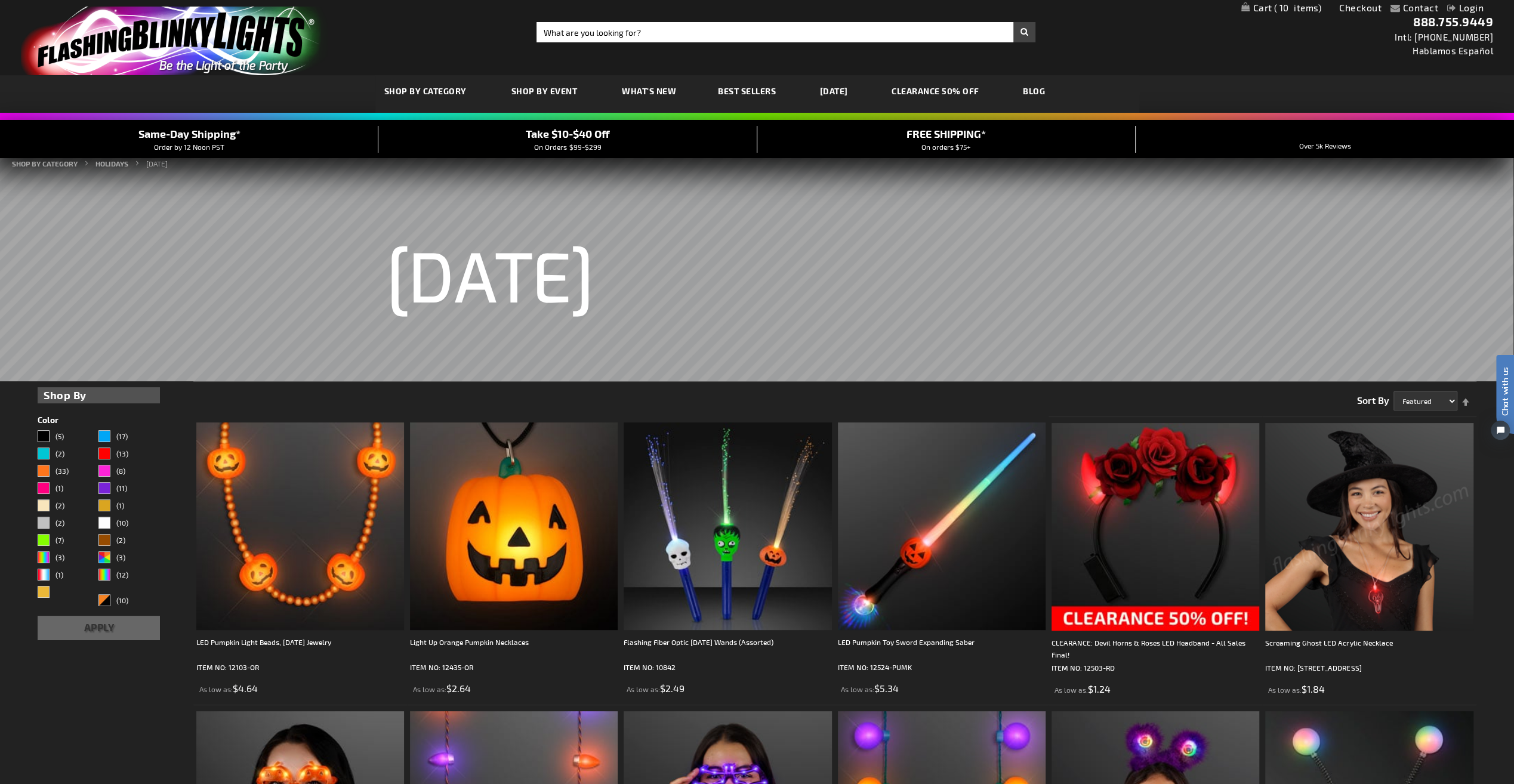
click at [1299, 7] on span "10" at bounding box center [1297, 8] width 48 height 11
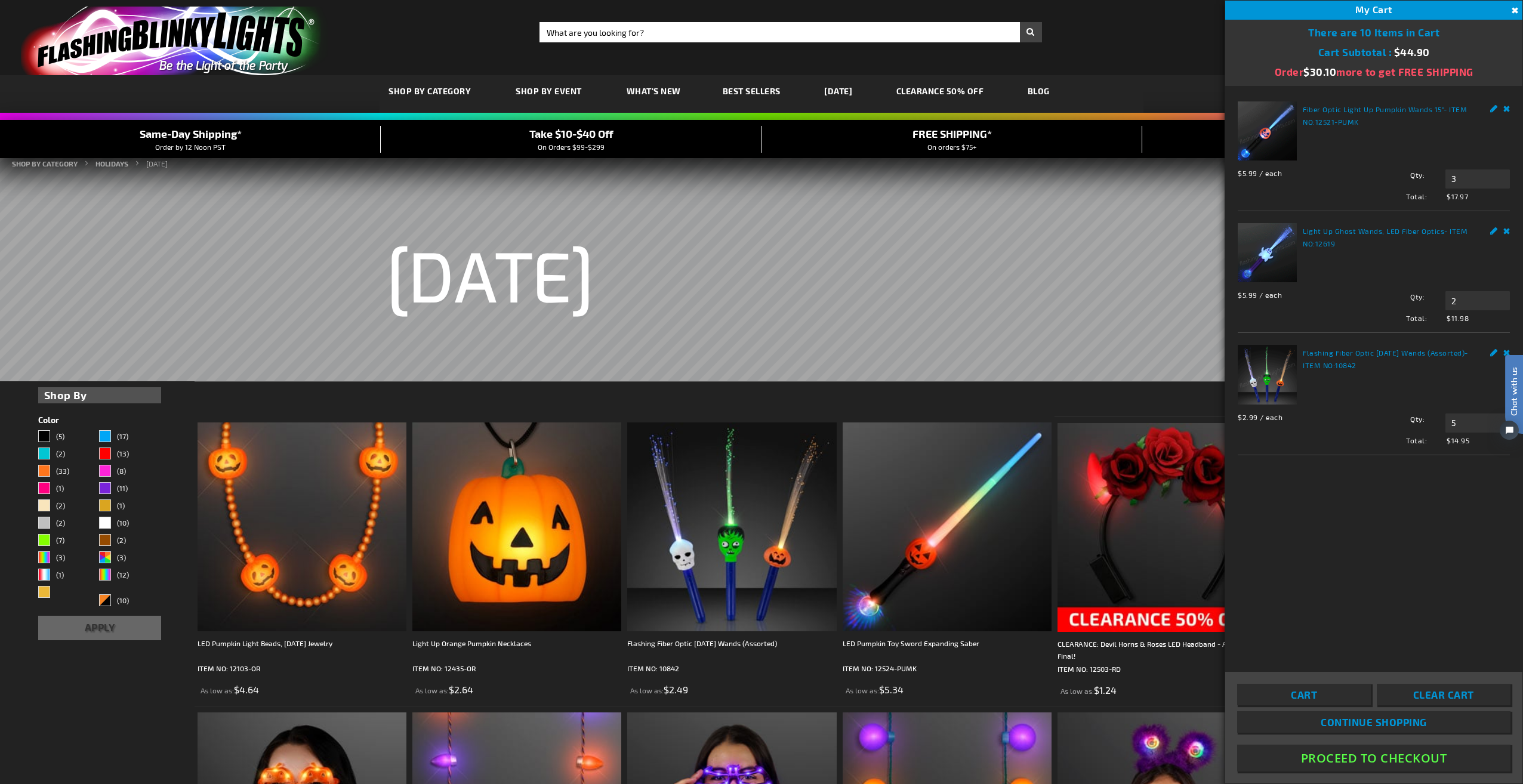
click at [1355, 389] on div "Flashing Fiber Optic Halloween Wands (Assorted) - ITEM NO: 10842 $2.99 / each T…" at bounding box center [1373, 395] width 272 height 101
click at [1462, 421] on input "5" at bounding box center [1478, 423] width 65 height 19
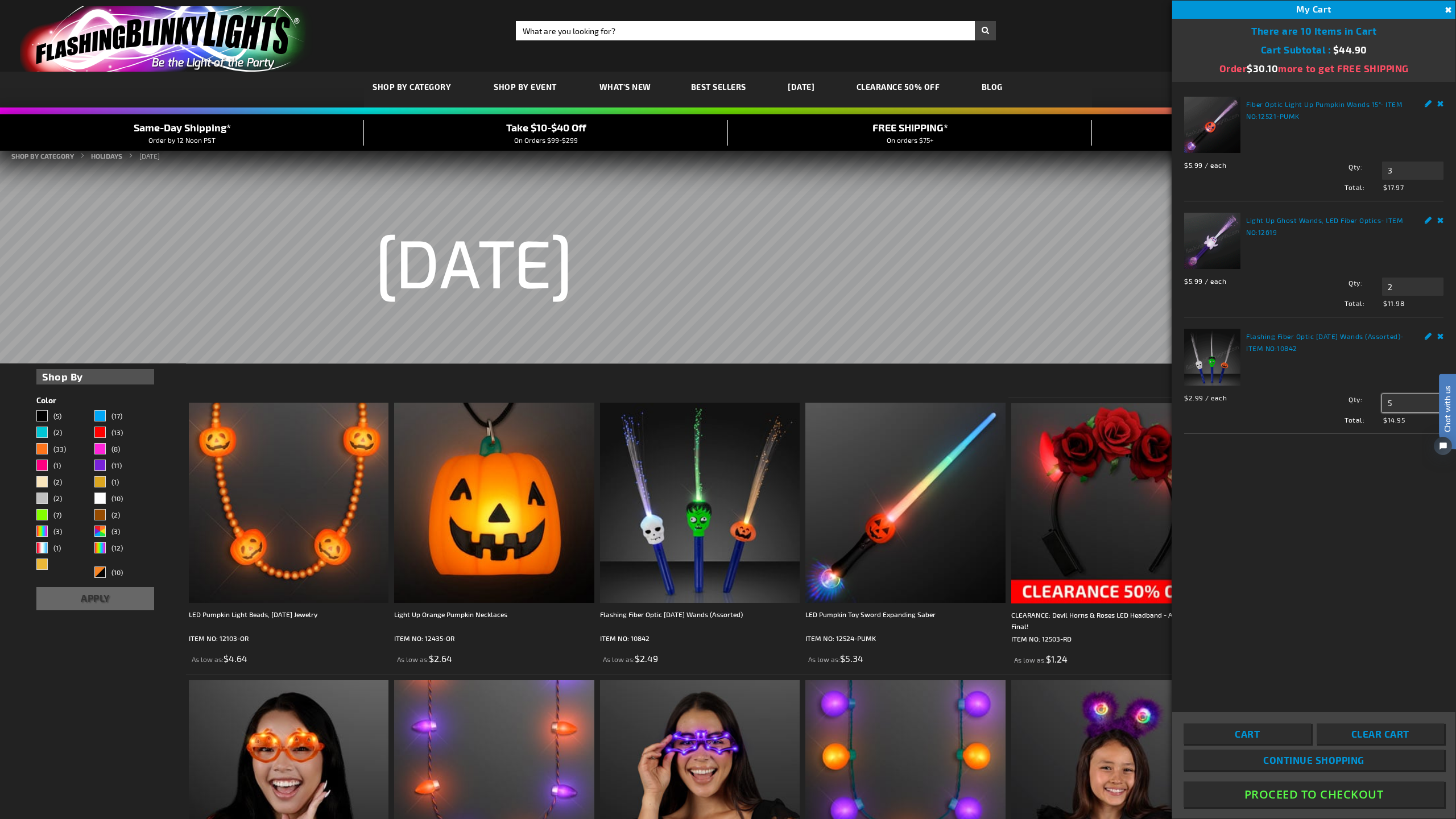
click at [1408, 405] on input "5" at bounding box center [1413, 403] width 62 height 18
type input "5"
click at [1296, 290] on div "$5.99 / each Total: $11.98 Qty 2 Update" at bounding box center [1313, 290] width 259 height 37
click at [1410, 400] on input "5" at bounding box center [1413, 403] width 62 height 18
click at [1258, 735] on span "Cart" at bounding box center [1247, 734] width 25 height 12
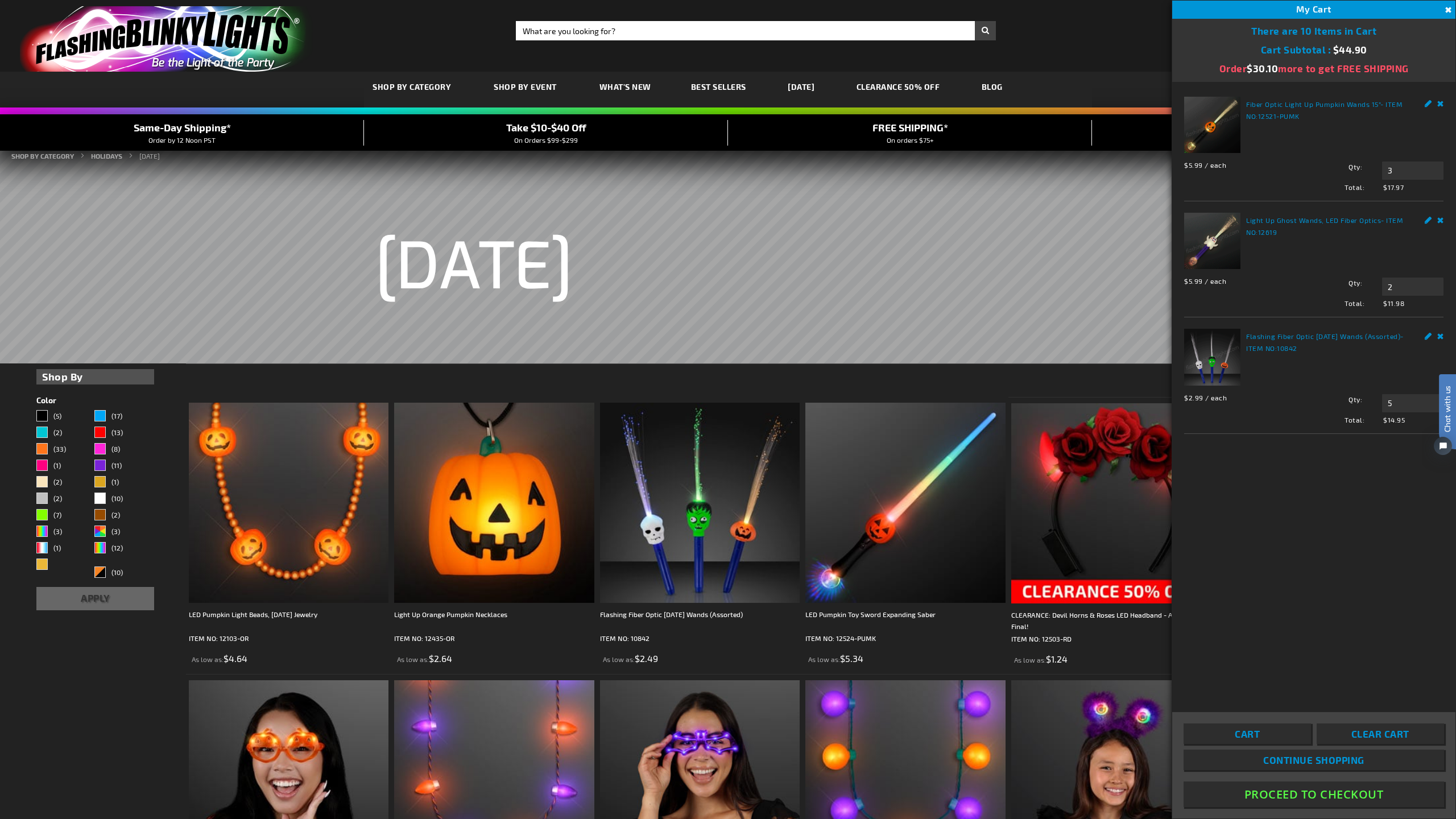
click at [1253, 735] on span "Cart" at bounding box center [1247, 734] width 25 height 12
click at [1400, 401] on input "5" at bounding box center [1413, 403] width 62 height 18
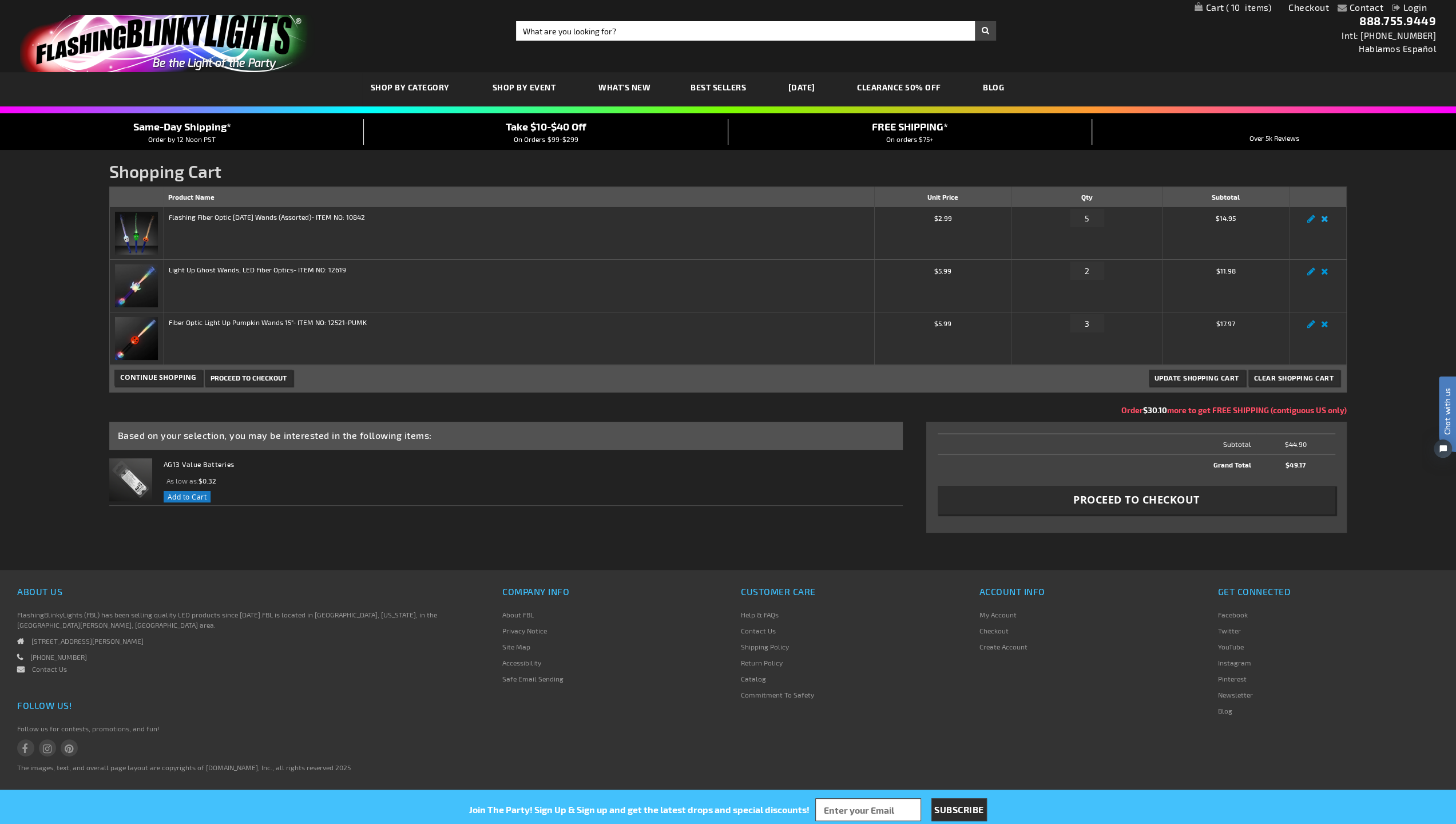
click at [1325, 222] on link "Remove item" at bounding box center [1325, 222] width 13 height 0
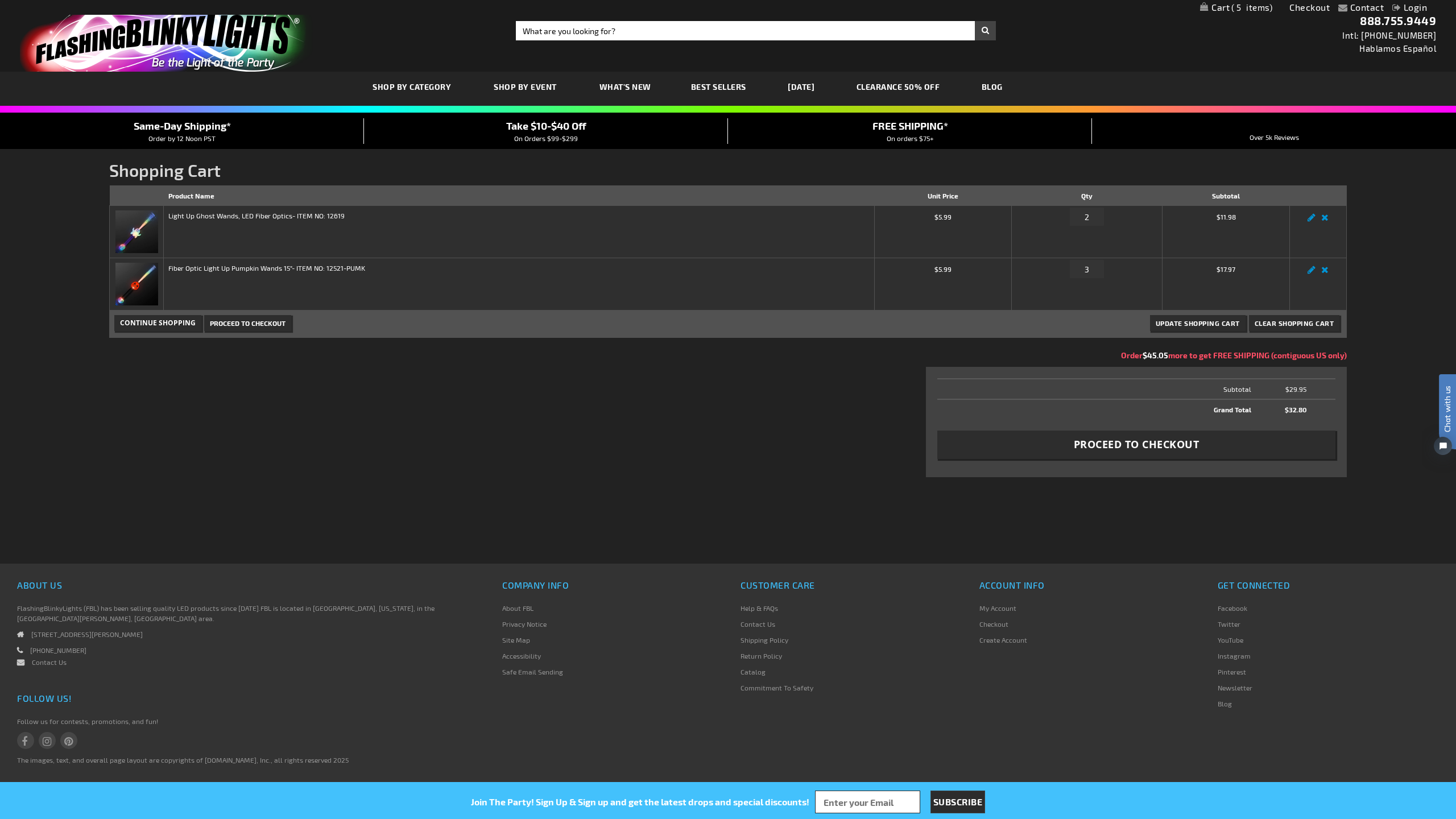
click at [1370, 24] on link "888.755.9449" at bounding box center [1398, 20] width 77 height 14
click at [1455, 0] on div "Contact Compare Products Checkout Login Skip to Content My Cart 5 5 items My Ca…" at bounding box center [728, 7] width 1456 height 15
click at [1453, 0] on div "Contact Compare Products Checkout Login Skip to Content My Cart 5 5 items My Ca…" at bounding box center [728, 7] width 1456 height 15
